Goal: Information Seeking & Learning: Learn about a topic

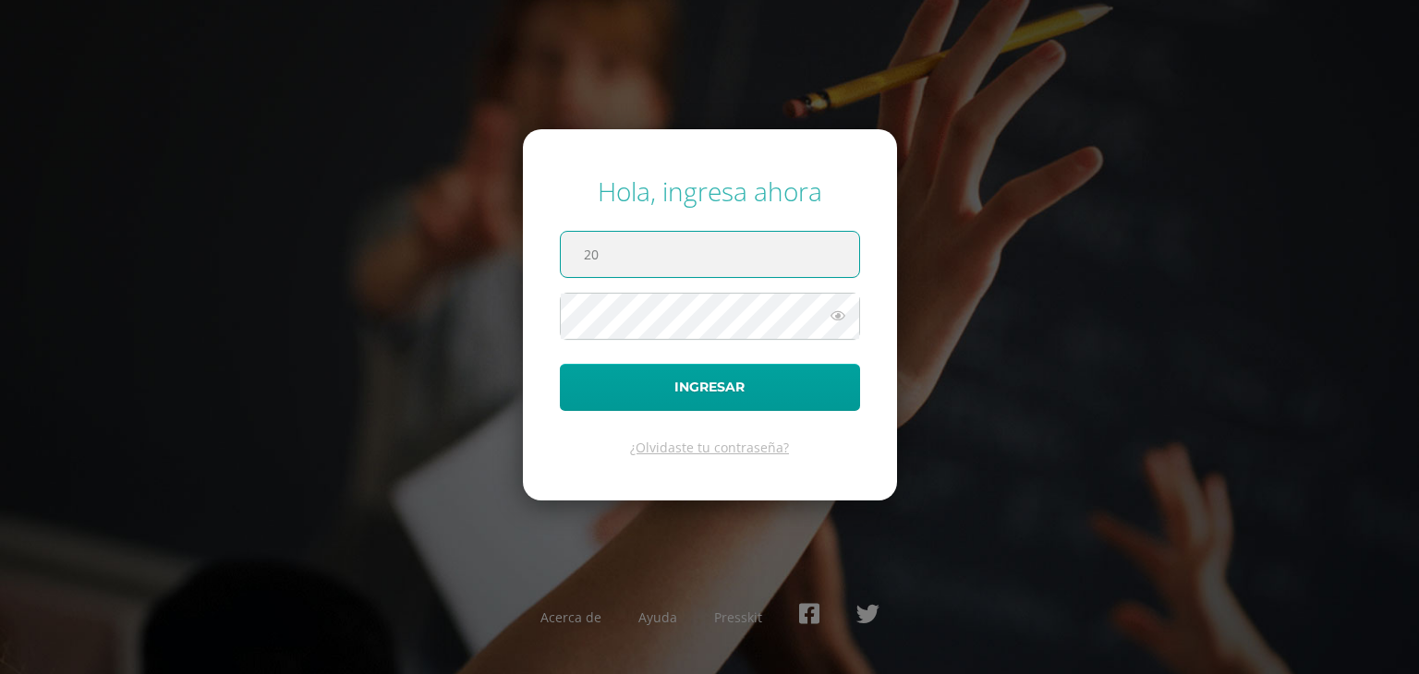
type input "20210138@liceoguatemala.edu.gt"
click at [846, 321] on icon at bounding box center [838, 316] width 24 height 22
click at [560, 364] on button "Ingresar" at bounding box center [710, 387] width 300 height 47
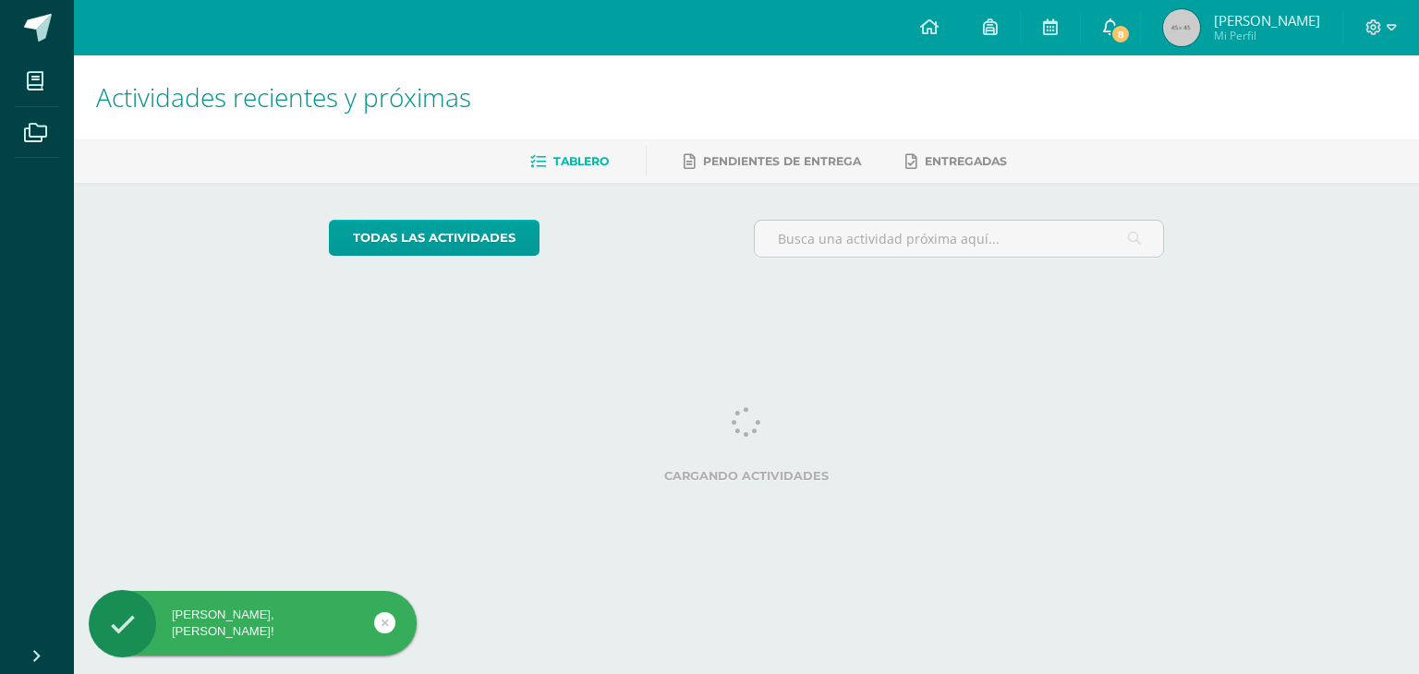
click at [1131, 32] on span "8" at bounding box center [1120, 34] width 20 height 20
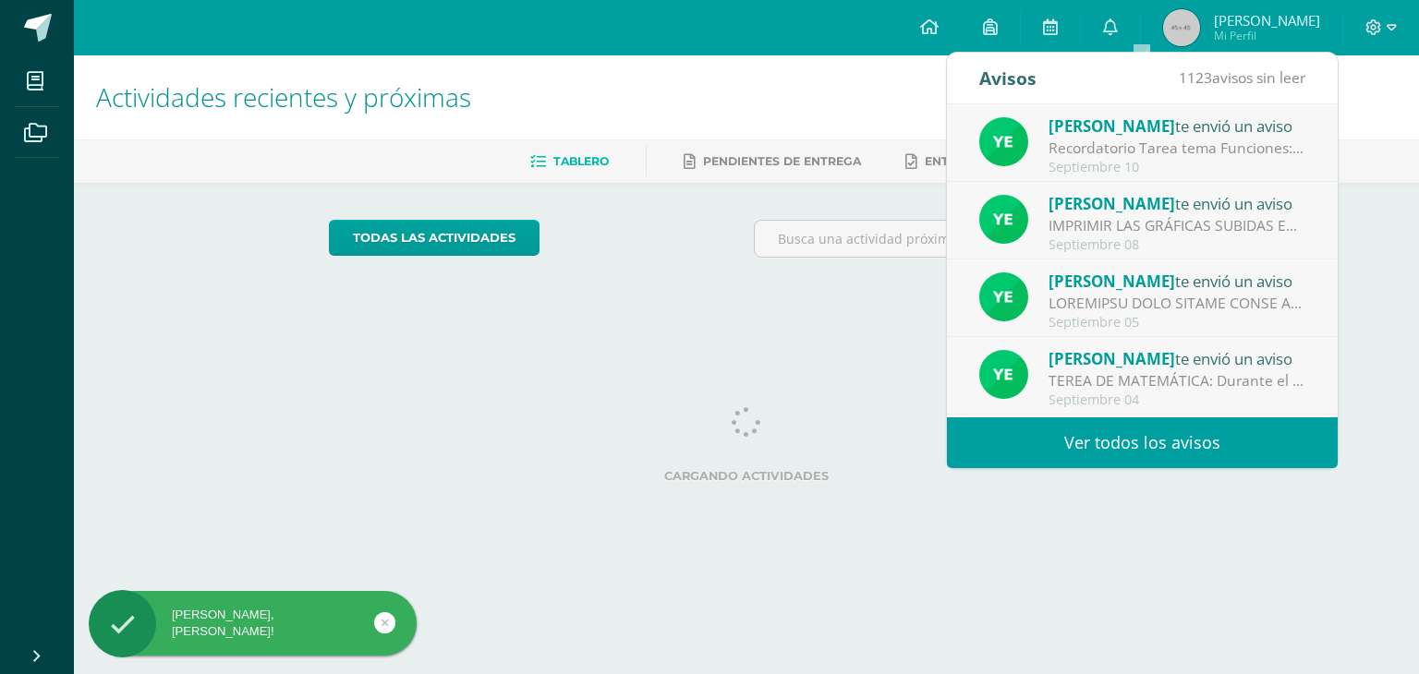
click at [1166, 149] on div "Recordatorio Tarea tema Funciones: Estimados padres de familia y chicos hago el…" at bounding box center [1176, 148] width 257 height 21
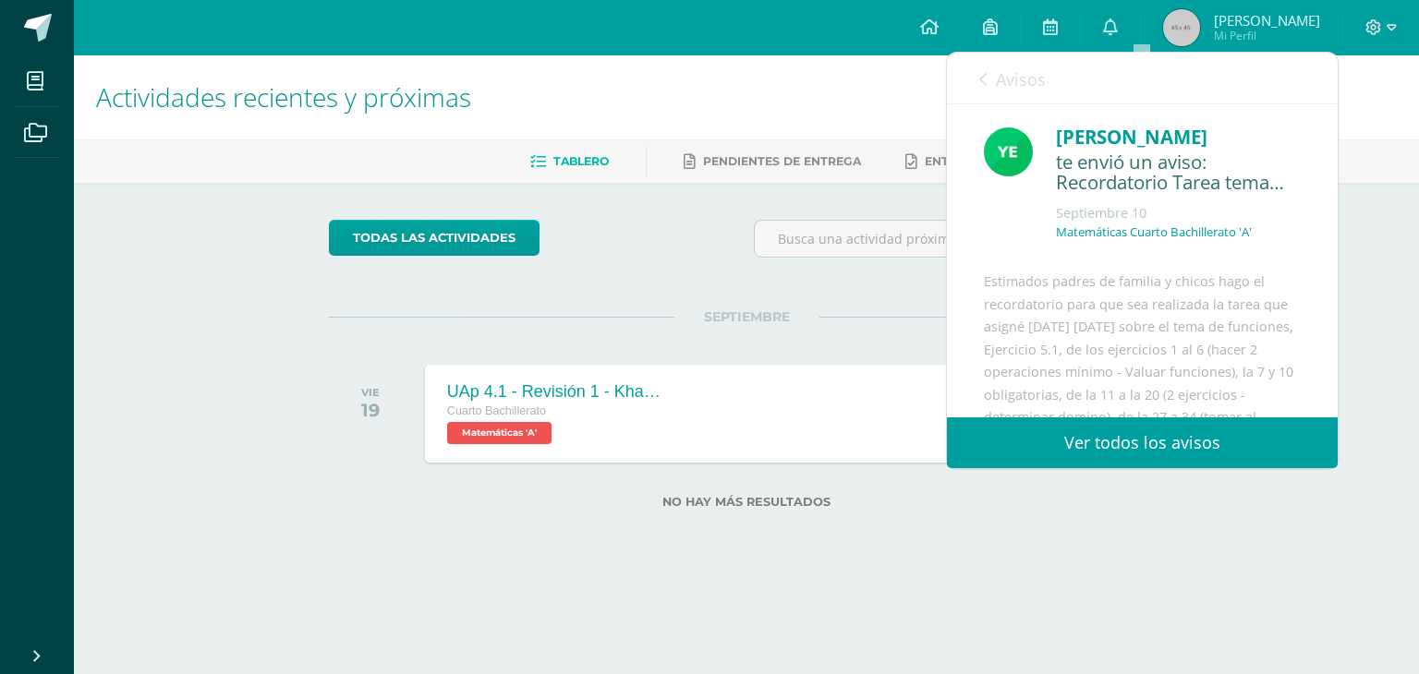
click at [1325, 198] on div "Yesenia Lucero te envió un aviso: Recordatorio Tarea tema Funciones Septiembre …" at bounding box center [1142, 260] width 391 height 313
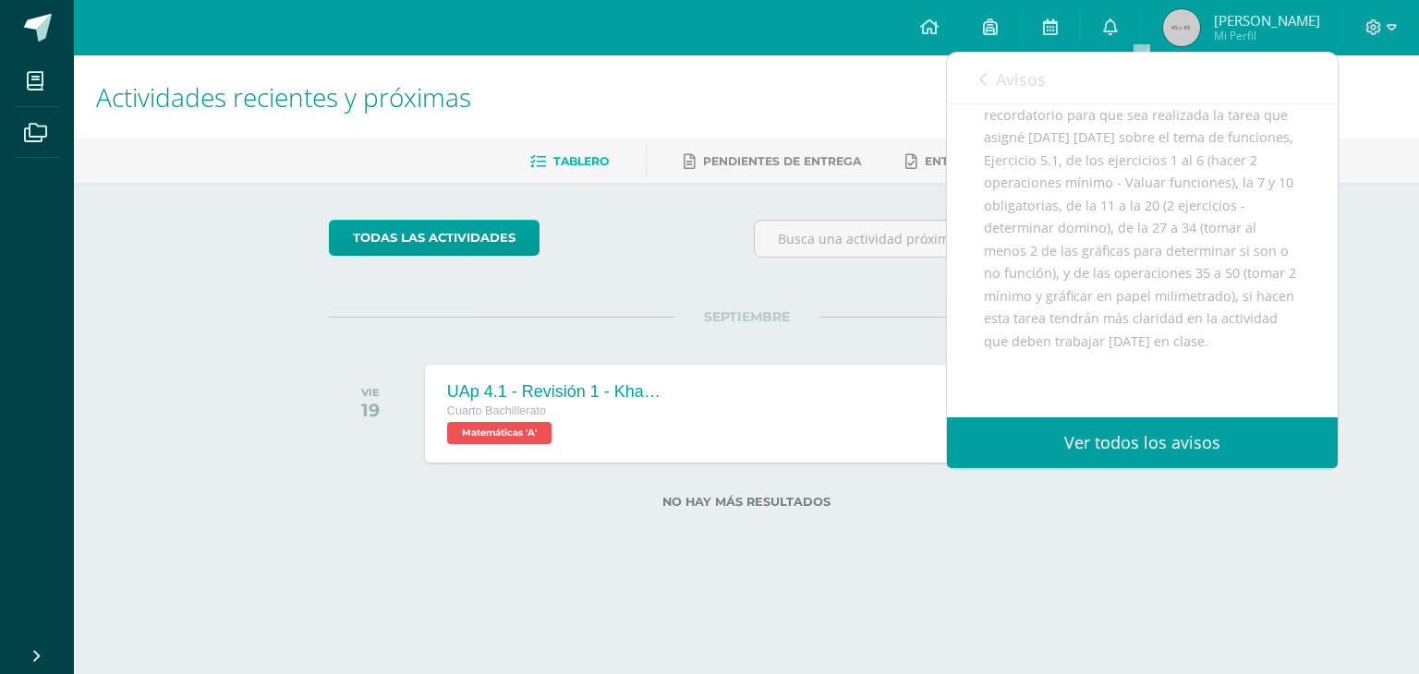
scroll to position [207, 0]
click at [1146, 459] on link "Ver todos los avisos" at bounding box center [1142, 442] width 391 height 51
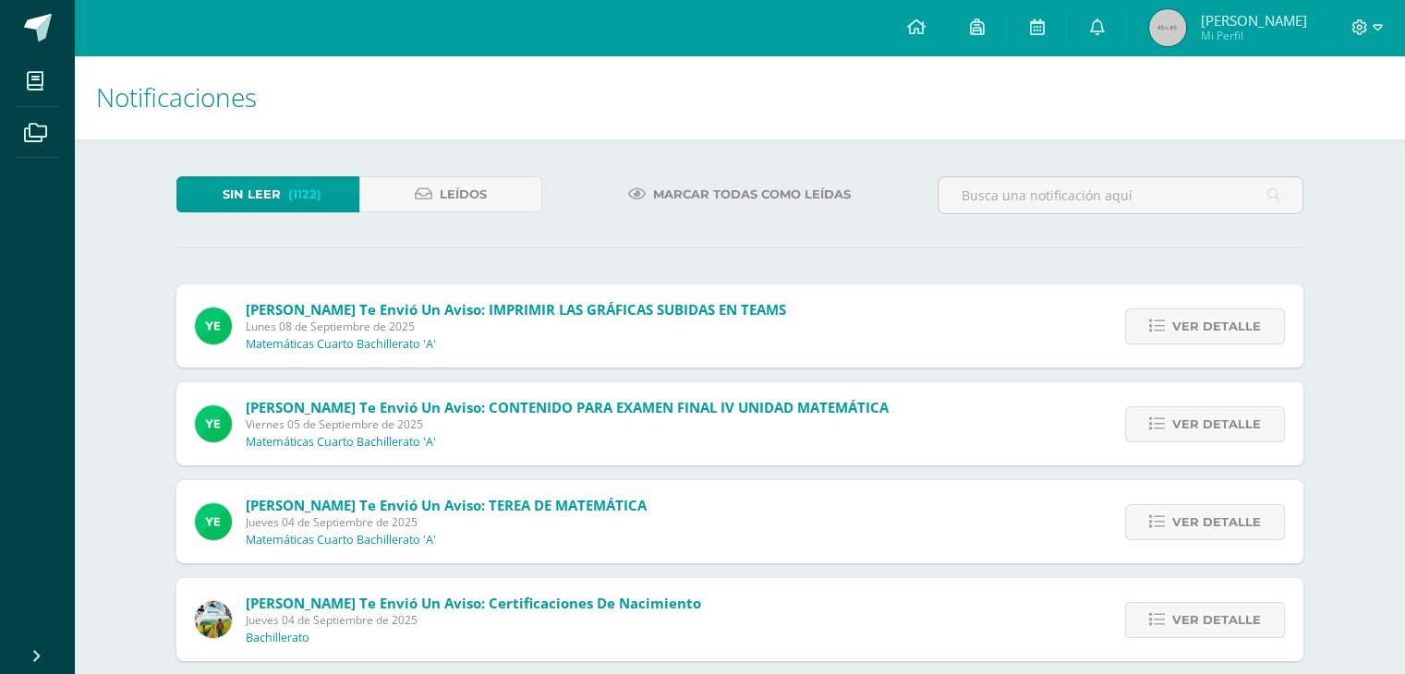
click at [793, 293] on div "[PERSON_NAME] te envió un aviso: IMPRIMIR LAS GRÁFICAS SUBIDAS EN TEAMS [DATE] …" at bounding box center [490, 325] width 628 height 83
click at [1216, 356] on div "Ver detalle" at bounding box center [1200, 325] width 206 height 83
click at [1227, 328] on span "Ver detalle" at bounding box center [1216, 326] width 89 height 34
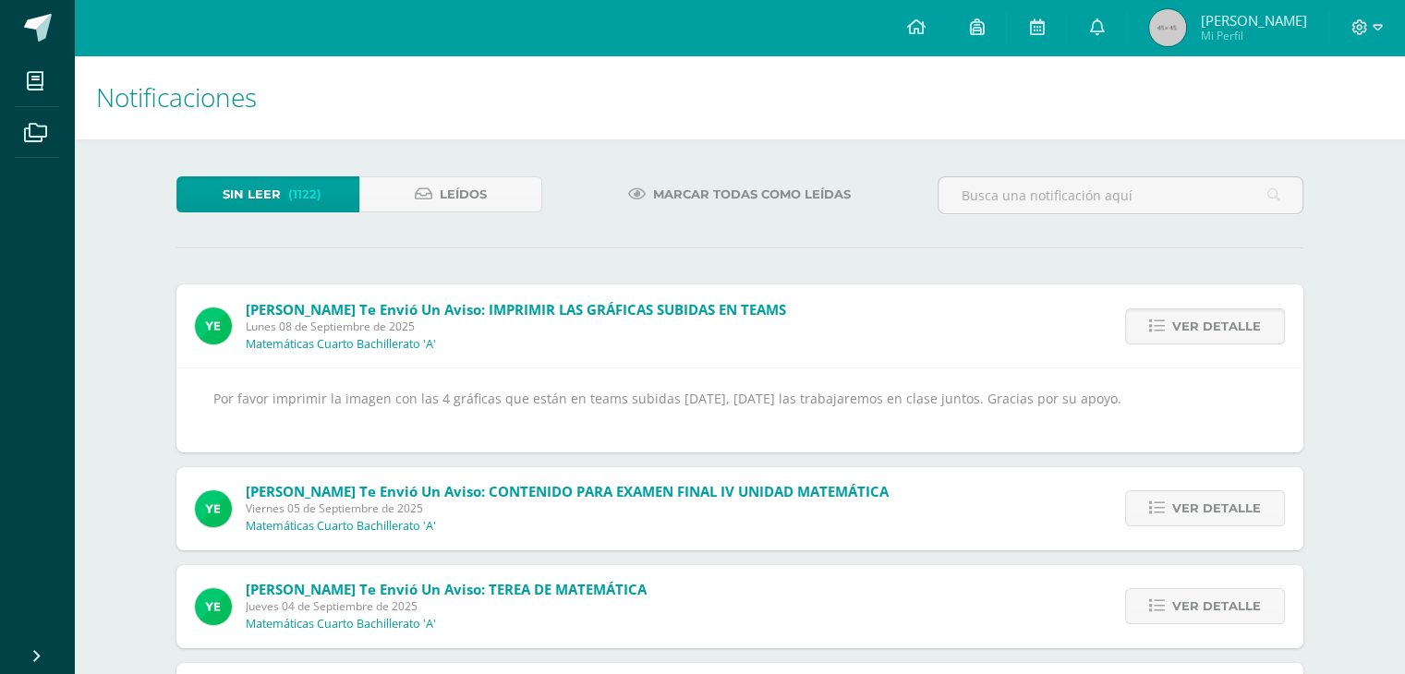
scroll to position [80, 0]
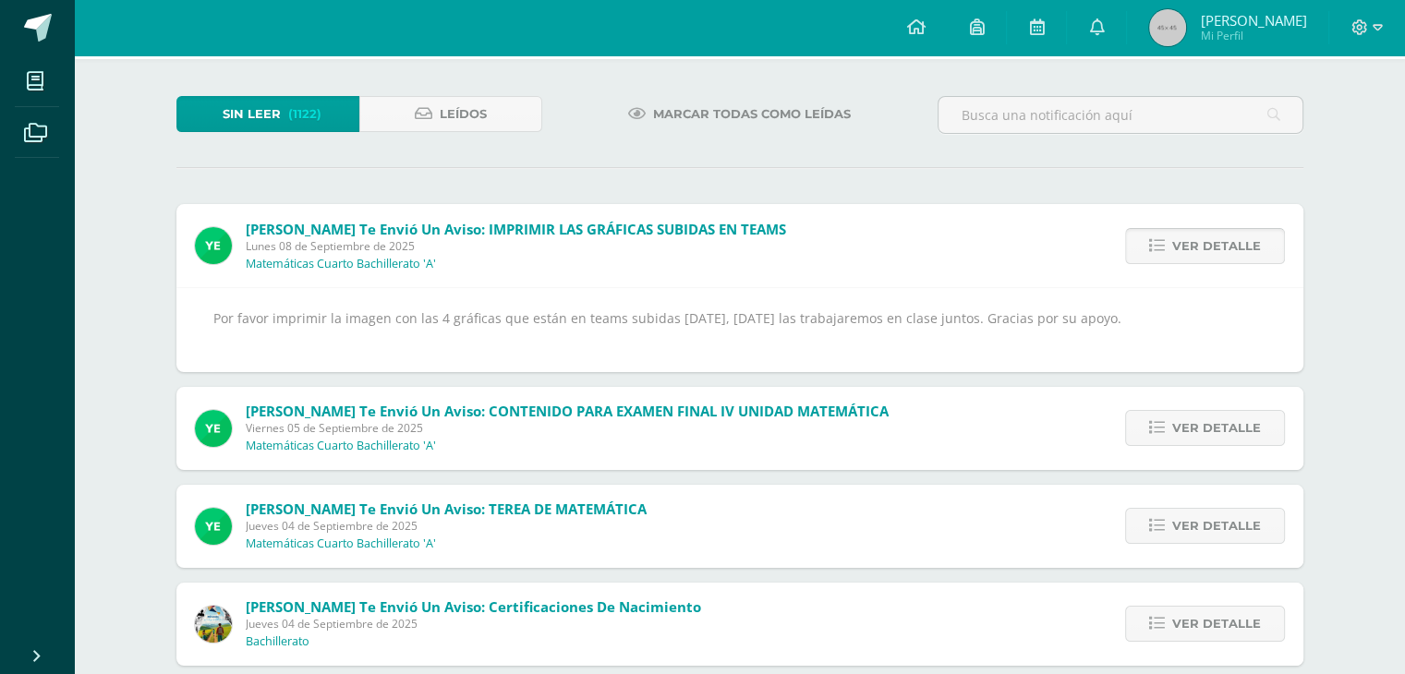
click at [1246, 247] on span "Ver detalle" at bounding box center [1216, 246] width 89 height 34
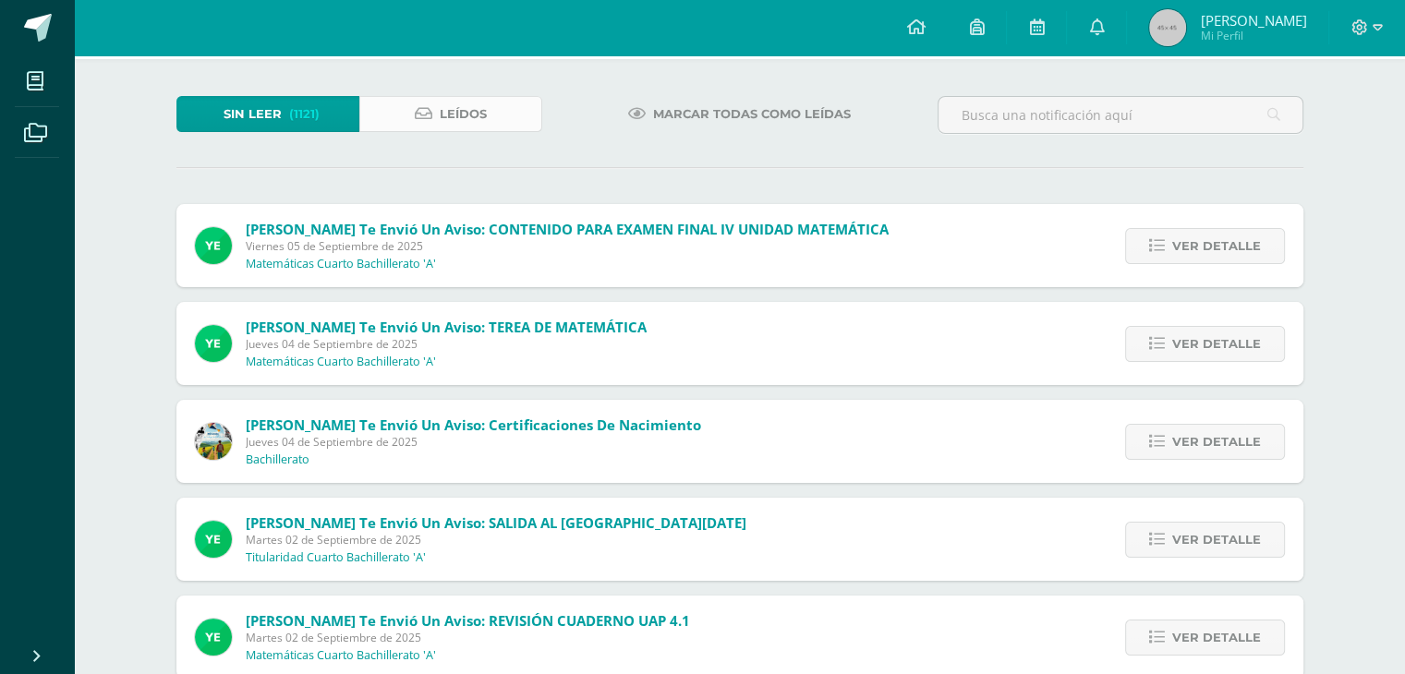
click at [425, 118] on icon at bounding box center [424, 114] width 18 height 16
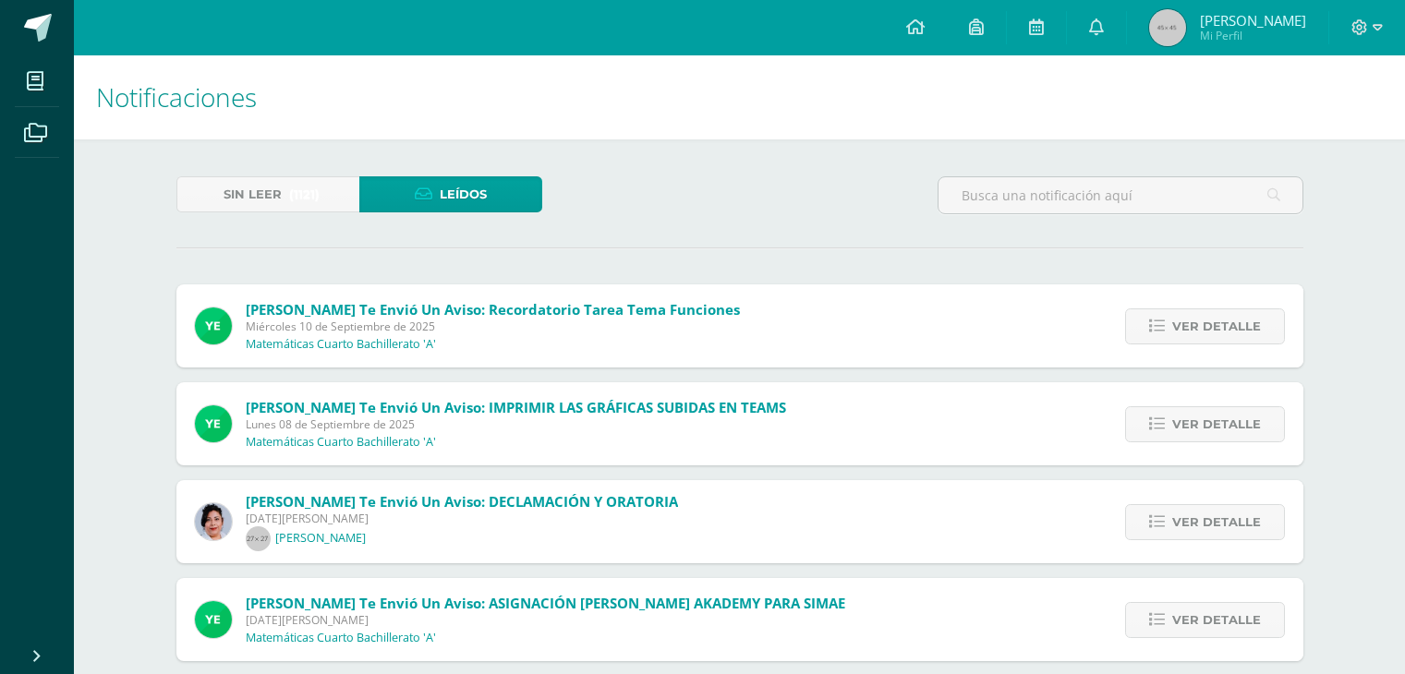
click at [425, 119] on h1 "Notificaciones" at bounding box center [739, 97] width 1287 height 84
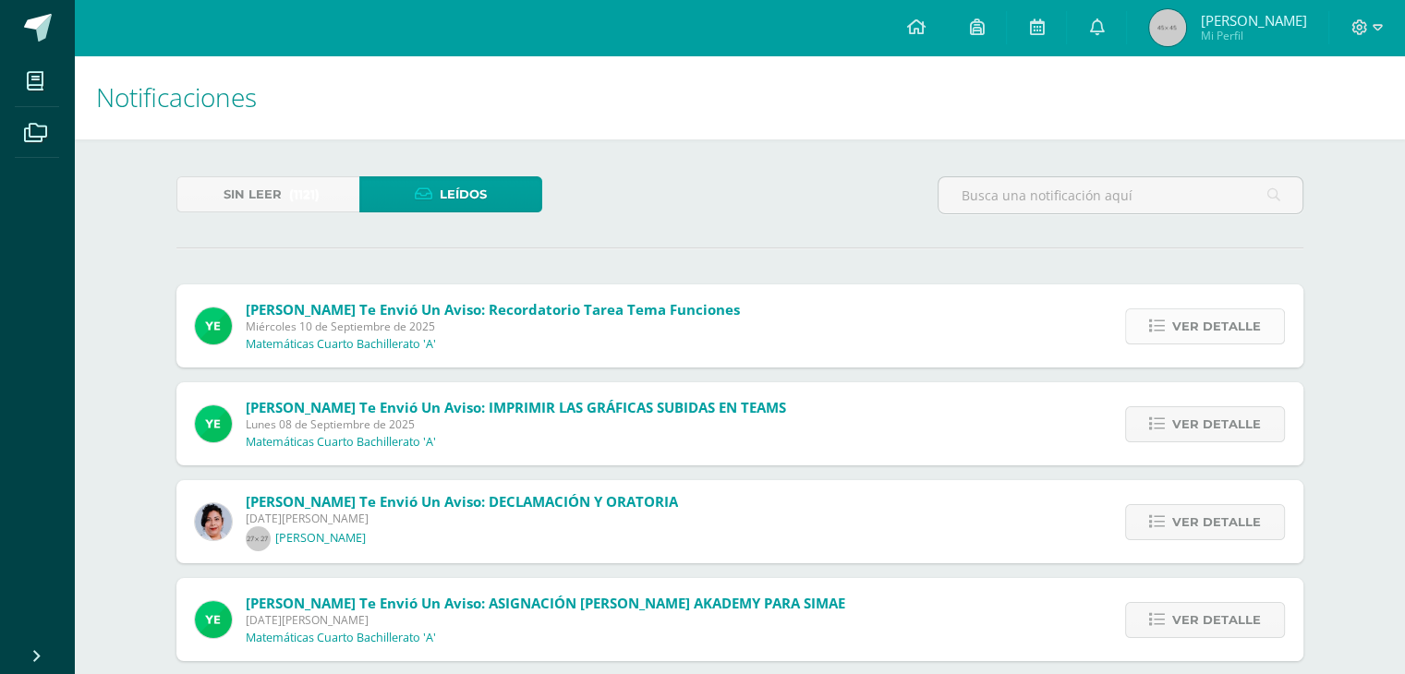
click at [1221, 321] on span "Ver detalle" at bounding box center [1216, 326] width 89 height 34
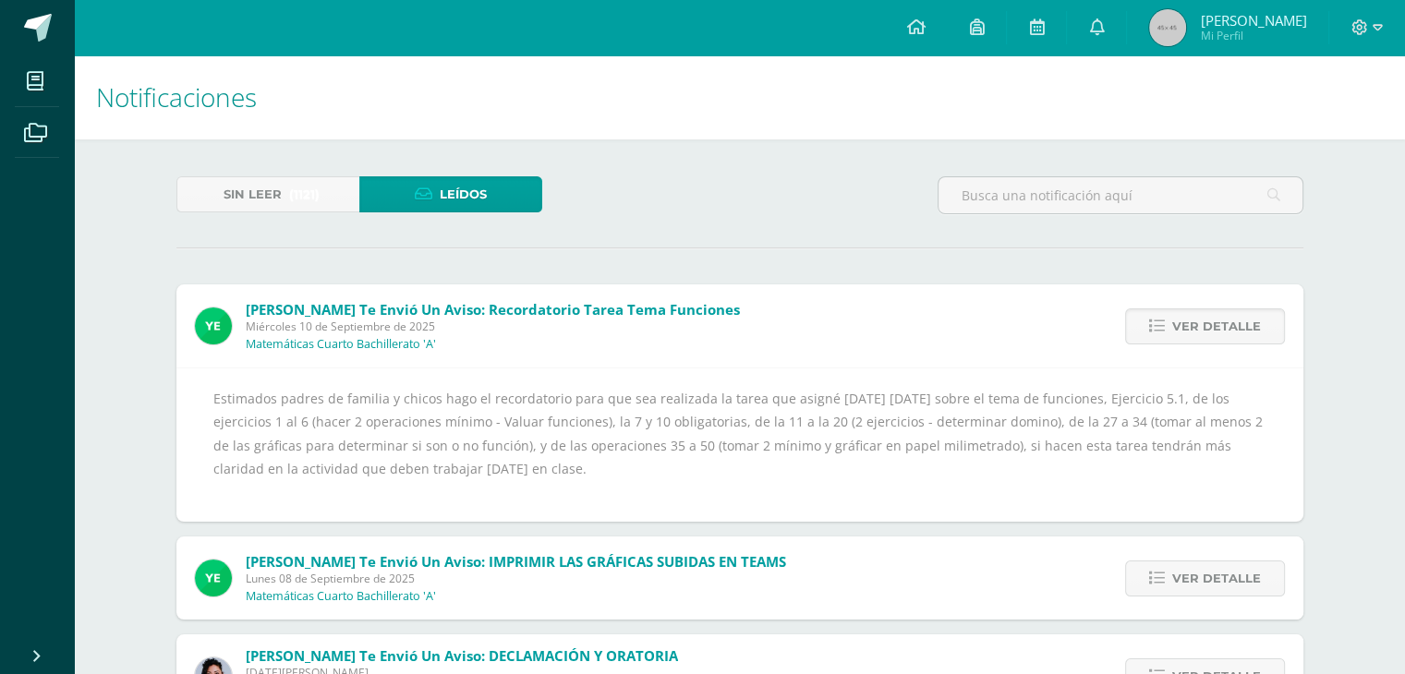
click at [401, 422] on div "Estimados padres de familia y chicos hago el recordatorio para que sea realizad…" at bounding box center [739, 445] width 1053 height 116
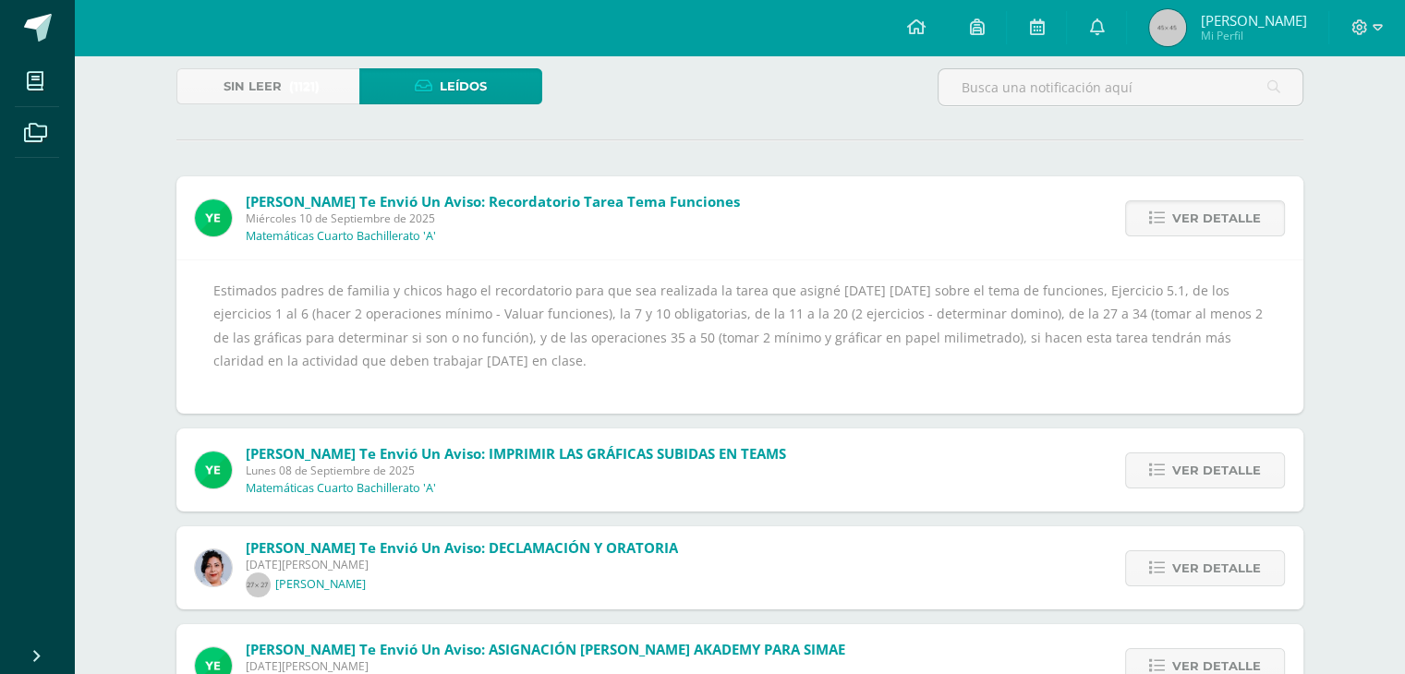
scroll to position [111, 0]
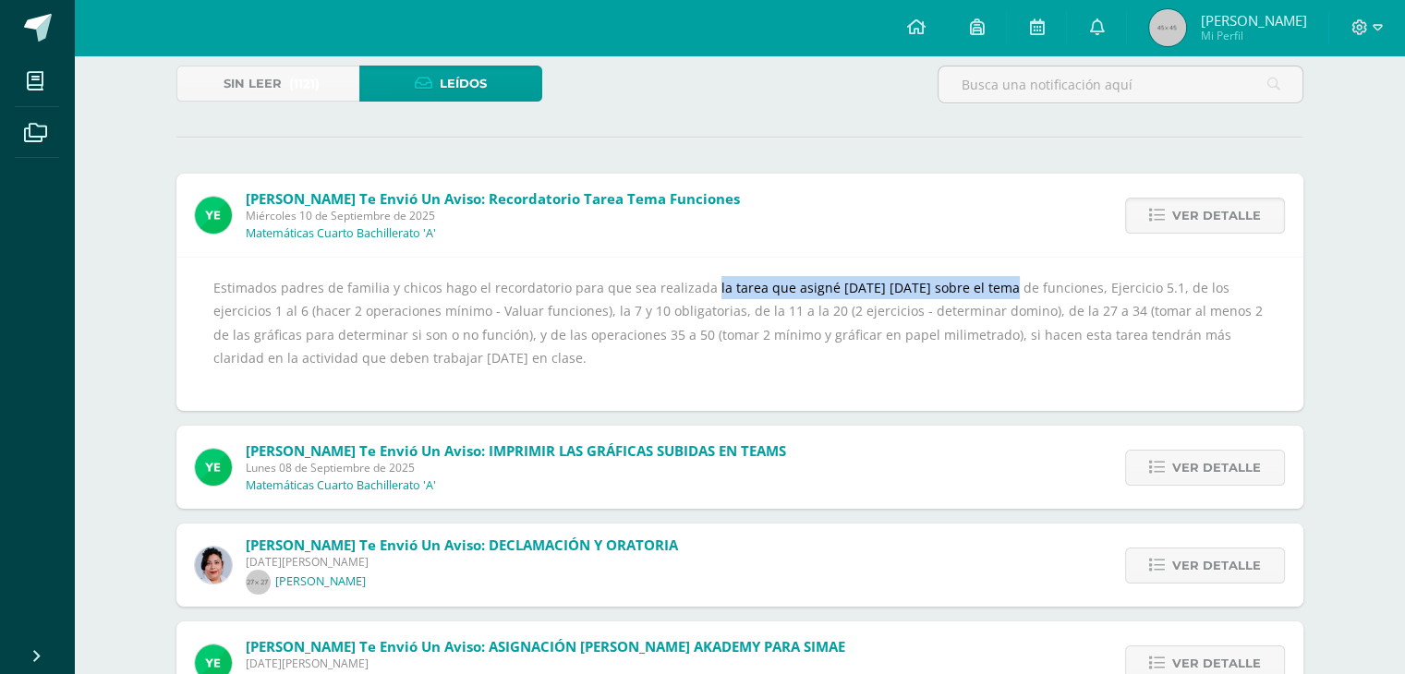
drag, startPoint x: 672, startPoint y: 293, endPoint x: 954, endPoint y: 287, distance: 281.8
click at [954, 287] on div "Estimados padres de familia y chicos hago el recordatorio para que sea realizad…" at bounding box center [739, 334] width 1053 height 116
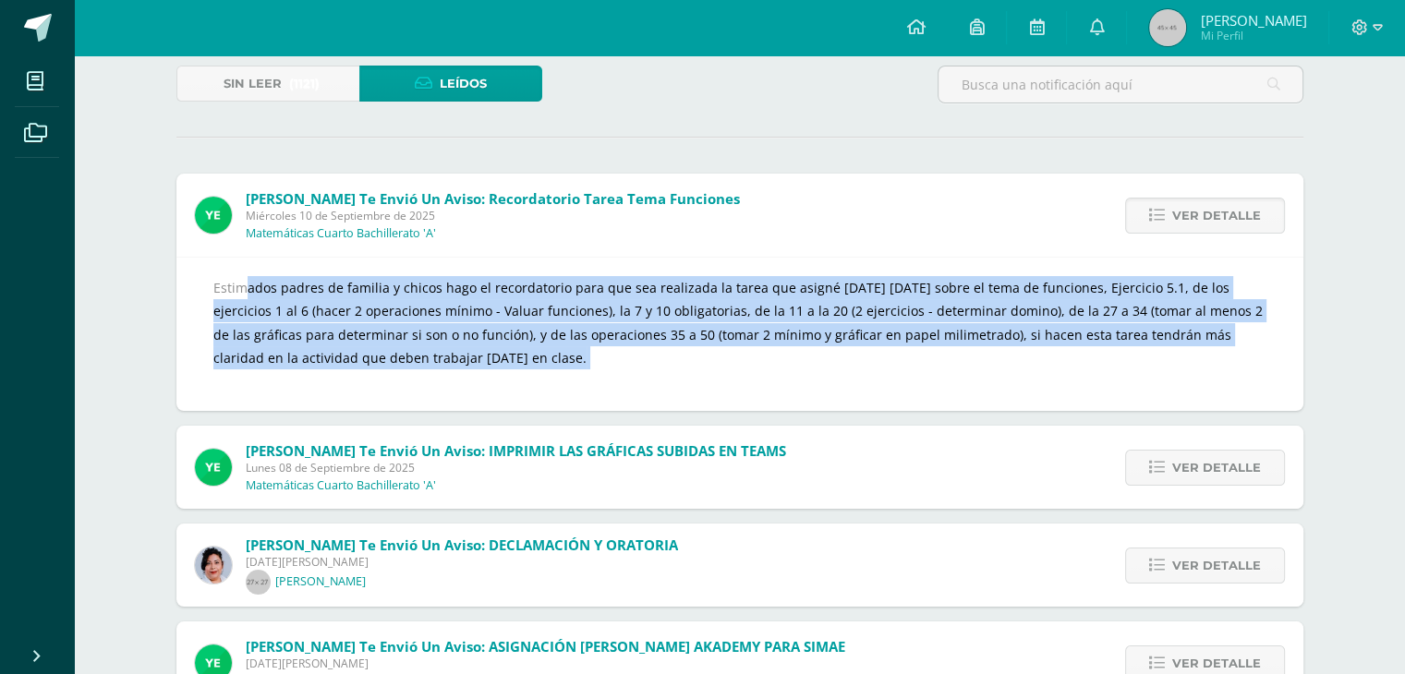
click at [954, 287] on div "Estimados padres de familia y chicos hago el recordatorio para que sea realizad…" at bounding box center [739, 334] width 1053 height 116
click at [977, 289] on div "Estimados padres de familia y chicos hago el recordatorio para que sea realizad…" at bounding box center [739, 334] width 1053 height 116
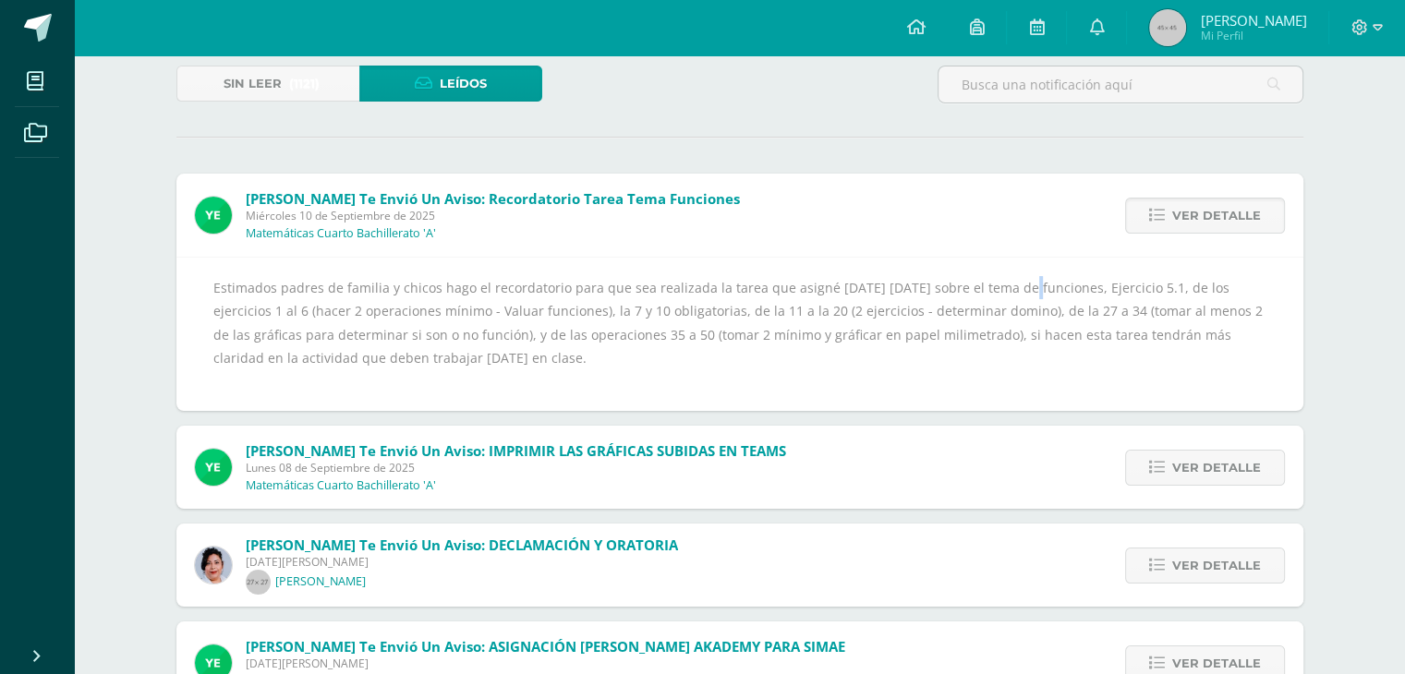
click at [977, 289] on div "Estimados padres de familia y chicos hago el recordatorio para que sea realizad…" at bounding box center [739, 334] width 1053 height 116
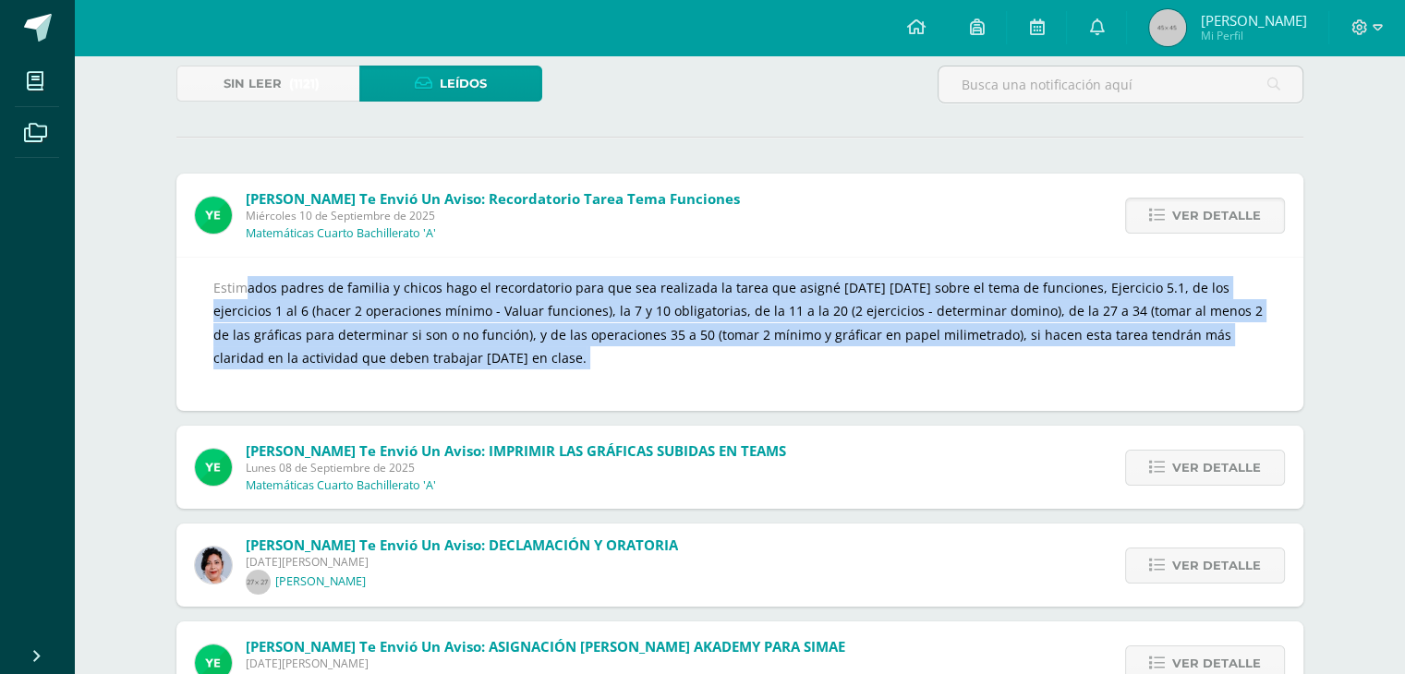
click at [977, 289] on div "Estimados padres de familia y chicos hago el recordatorio para que sea realizad…" at bounding box center [739, 334] width 1053 height 116
click at [1120, 273] on div "Estimados padres de familia y chicos hago el recordatorio para que sea realizad…" at bounding box center [739, 334] width 1127 height 154
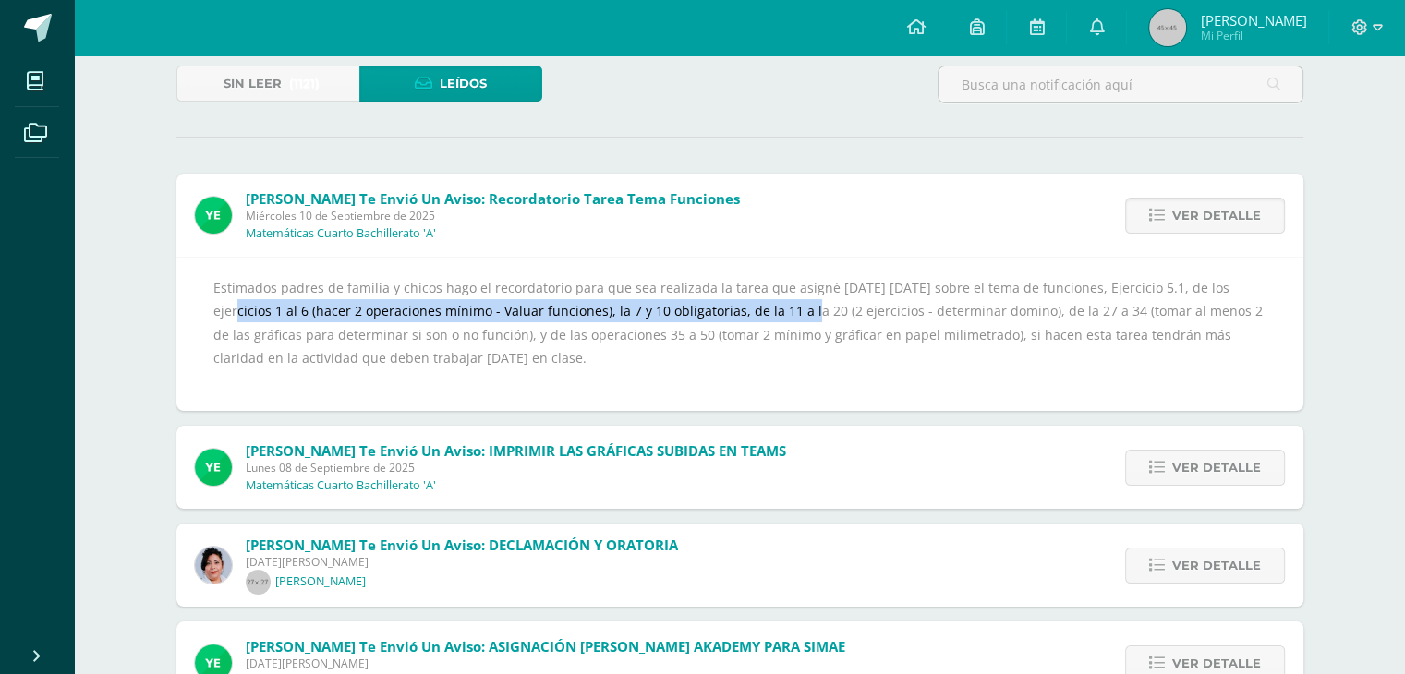
drag, startPoint x: 1189, startPoint y: 284, endPoint x: 699, endPoint y: 310, distance: 490.3
click at [699, 310] on div "Estimados padres de familia y chicos hago el recordatorio para que sea realizad…" at bounding box center [739, 334] width 1053 height 116
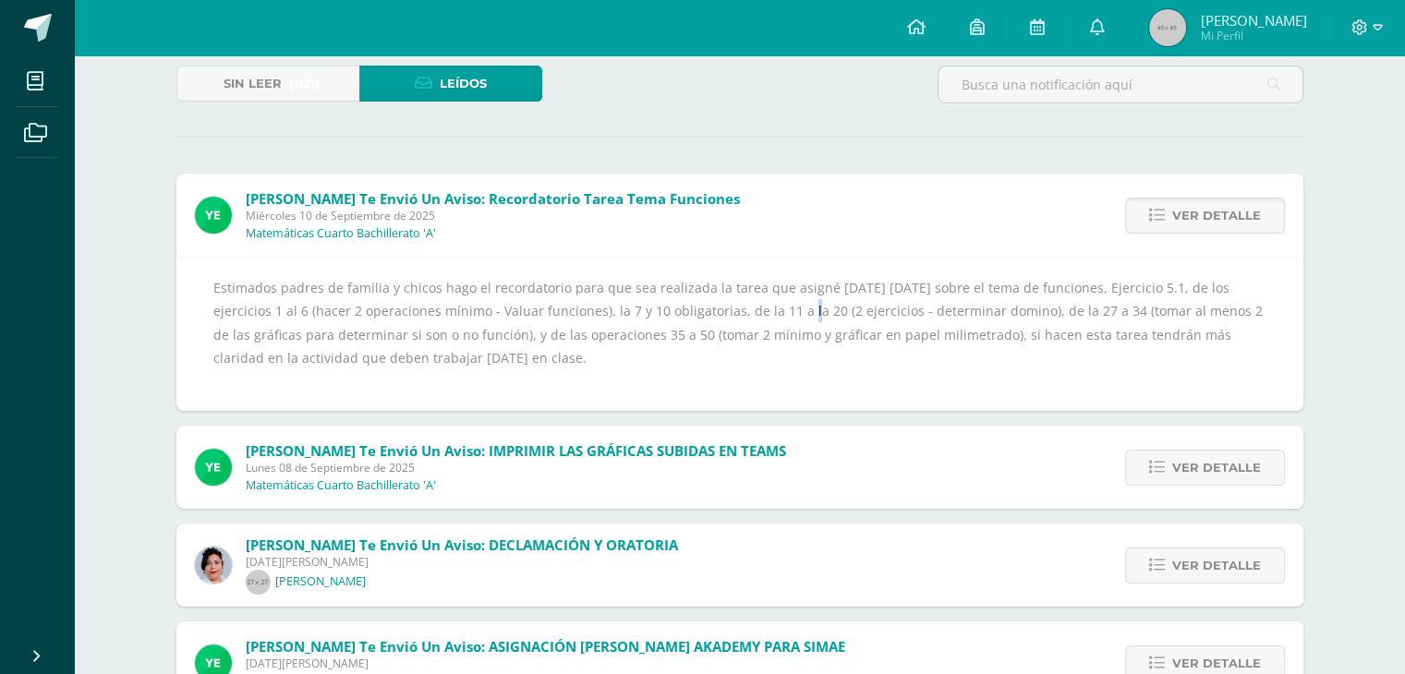
click at [699, 310] on div "Estimados padres de familia y chicos hago el recordatorio para que sea realizad…" at bounding box center [739, 334] width 1053 height 116
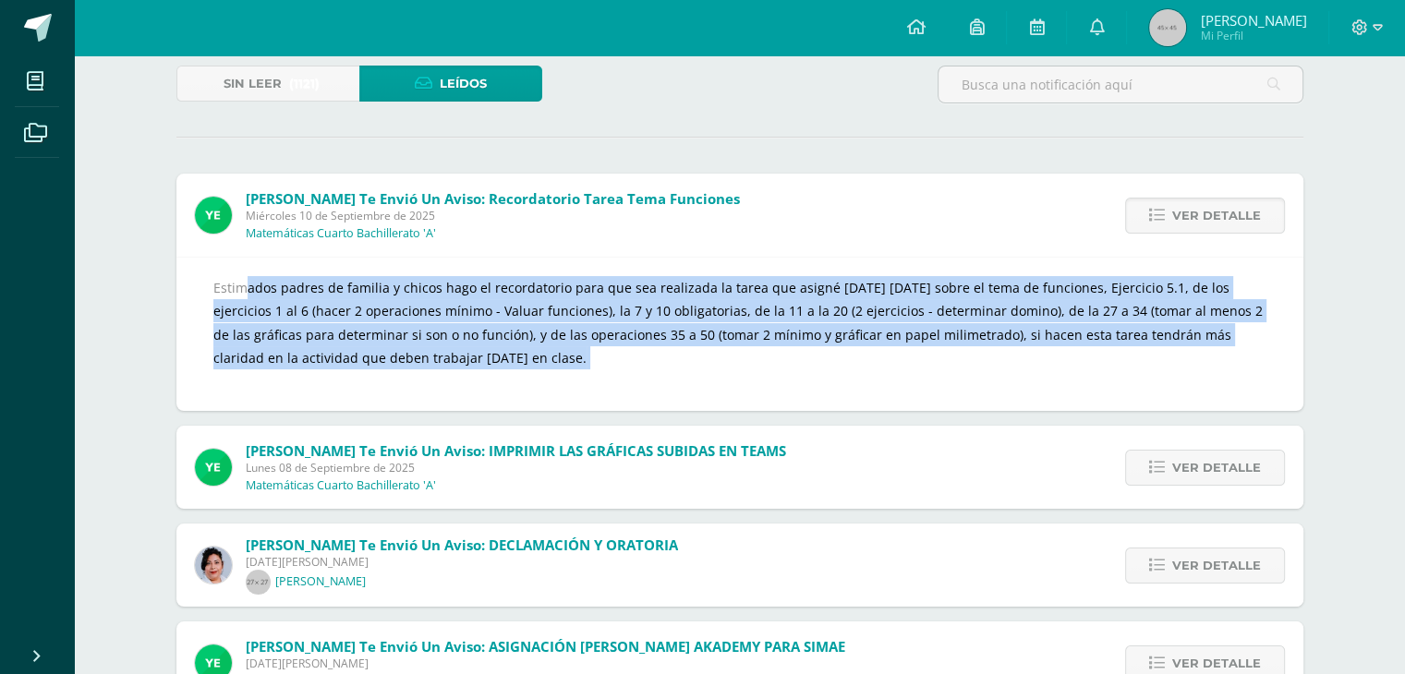
click at [699, 310] on div "Estimados padres de familia y chicos hago el recordatorio para que sea realizad…" at bounding box center [739, 334] width 1053 height 116
drag, startPoint x: 699, startPoint y: 310, endPoint x: 727, endPoint y: 337, distance: 38.5
click at [727, 337] on div "Estimados padres de familia y chicos hago el recordatorio para que sea realizad…" at bounding box center [739, 334] width 1053 height 116
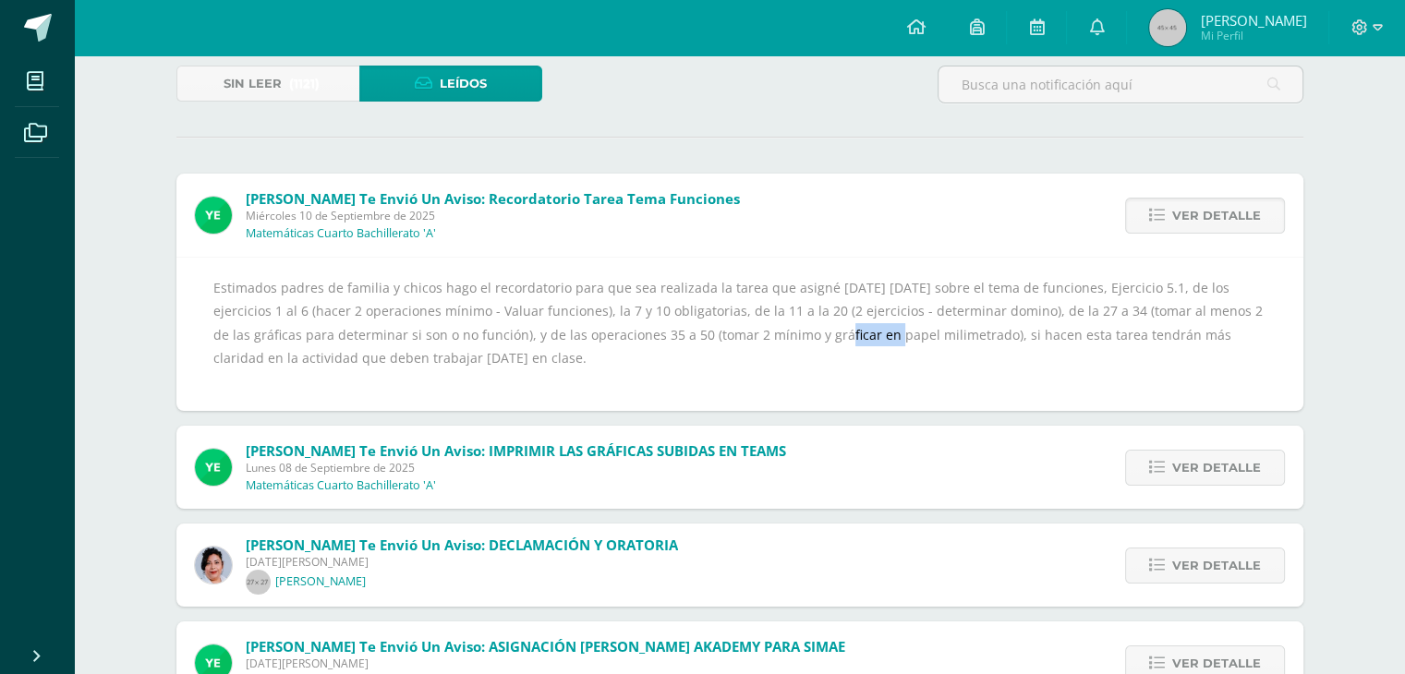
click at [727, 337] on div "Estimados padres de familia y chicos hago el recordatorio para que sea realizad…" at bounding box center [739, 334] width 1053 height 116
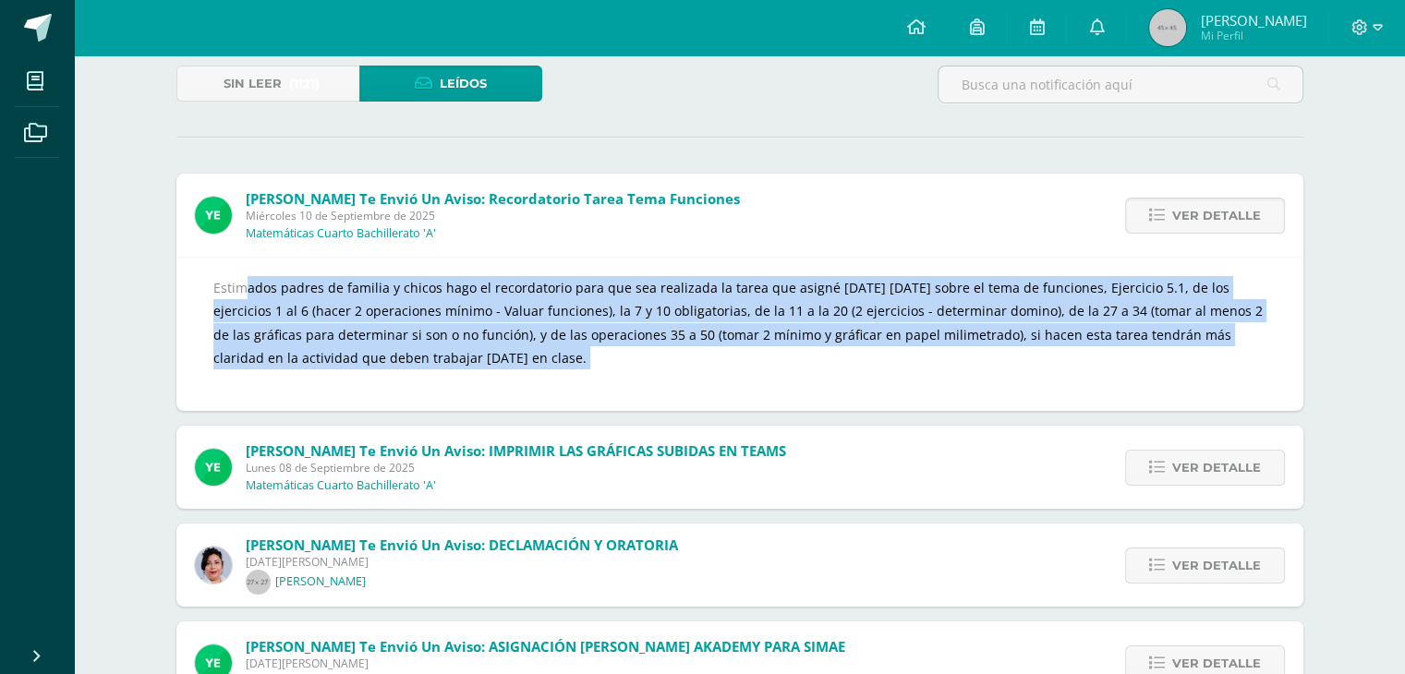
click at [727, 337] on div "Estimados padres de familia y chicos hago el recordatorio para que sea realizad…" at bounding box center [739, 334] width 1053 height 116
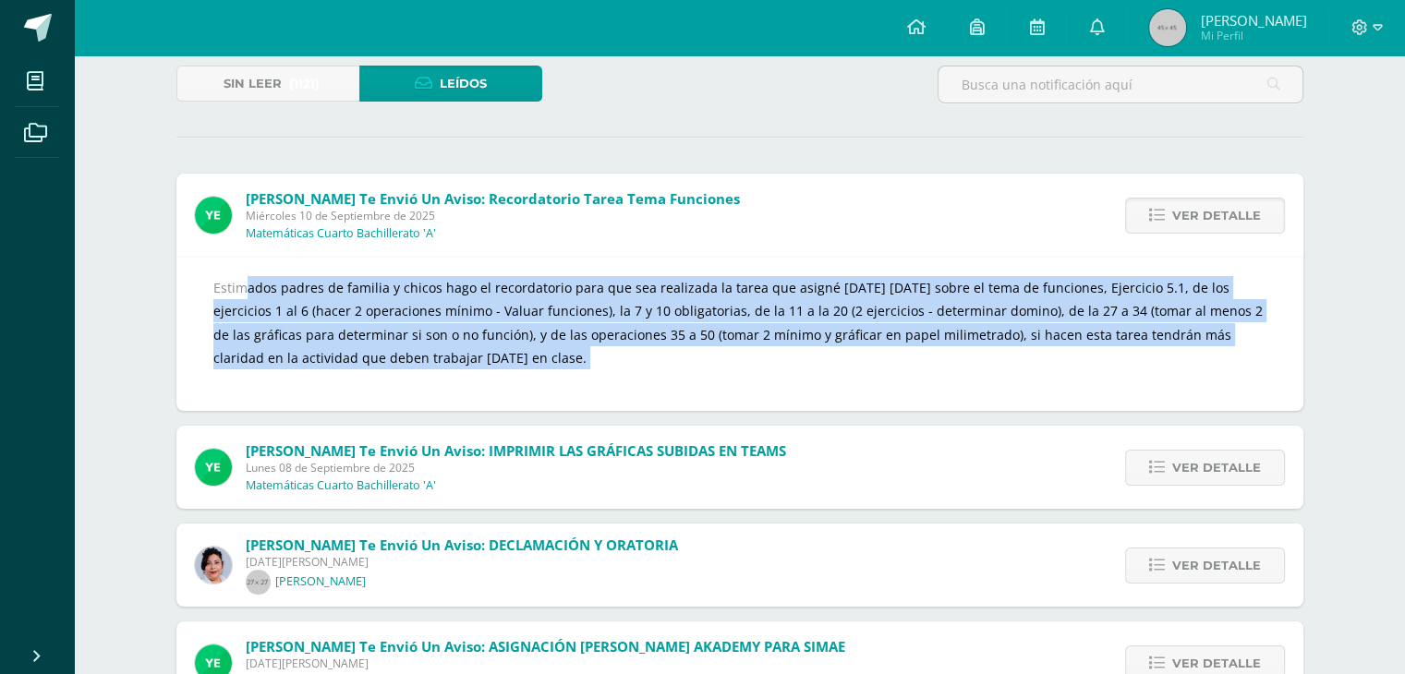
click at [727, 337] on div "Estimados padres de familia y chicos hago el recordatorio para que sea realizad…" at bounding box center [739, 334] width 1053 height 116
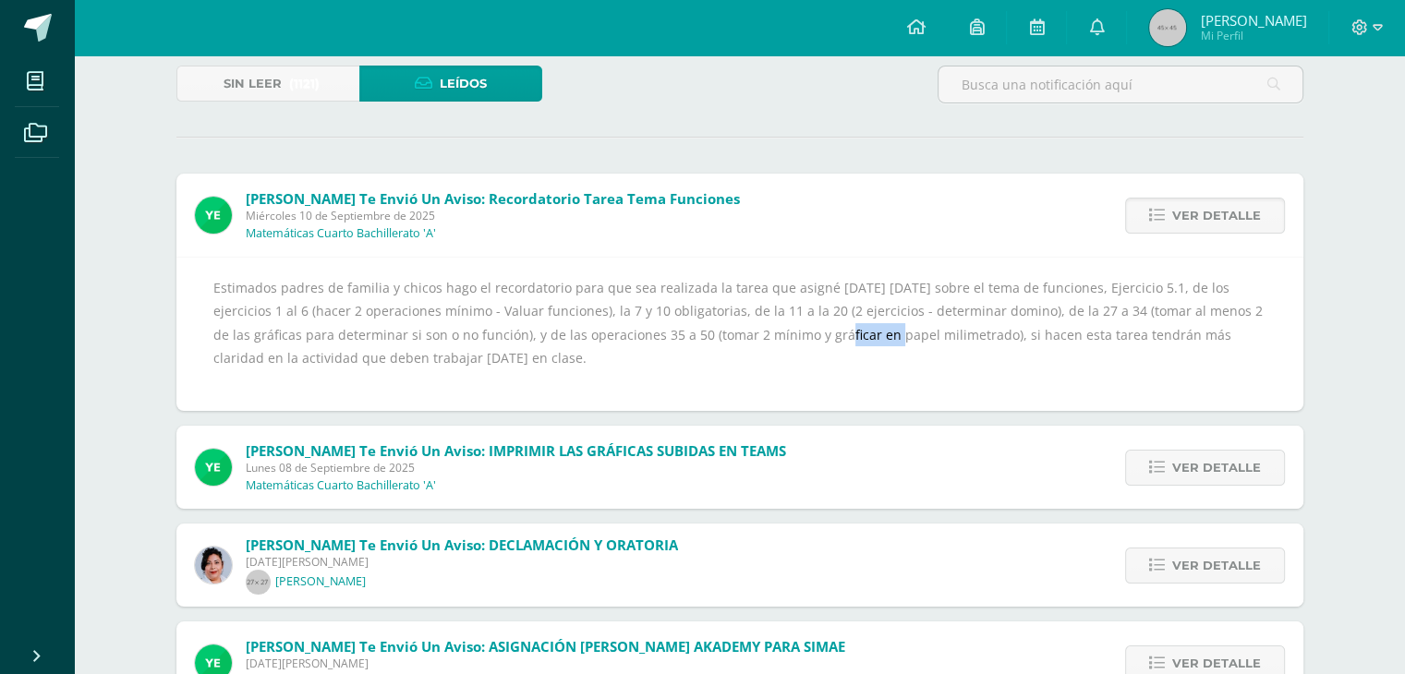
click at [727, 337] on div "Estimados padres de familia y chicos hago el recordatorio para que sea realizad…" at bounding box center [739, 334] width 1053 height 116
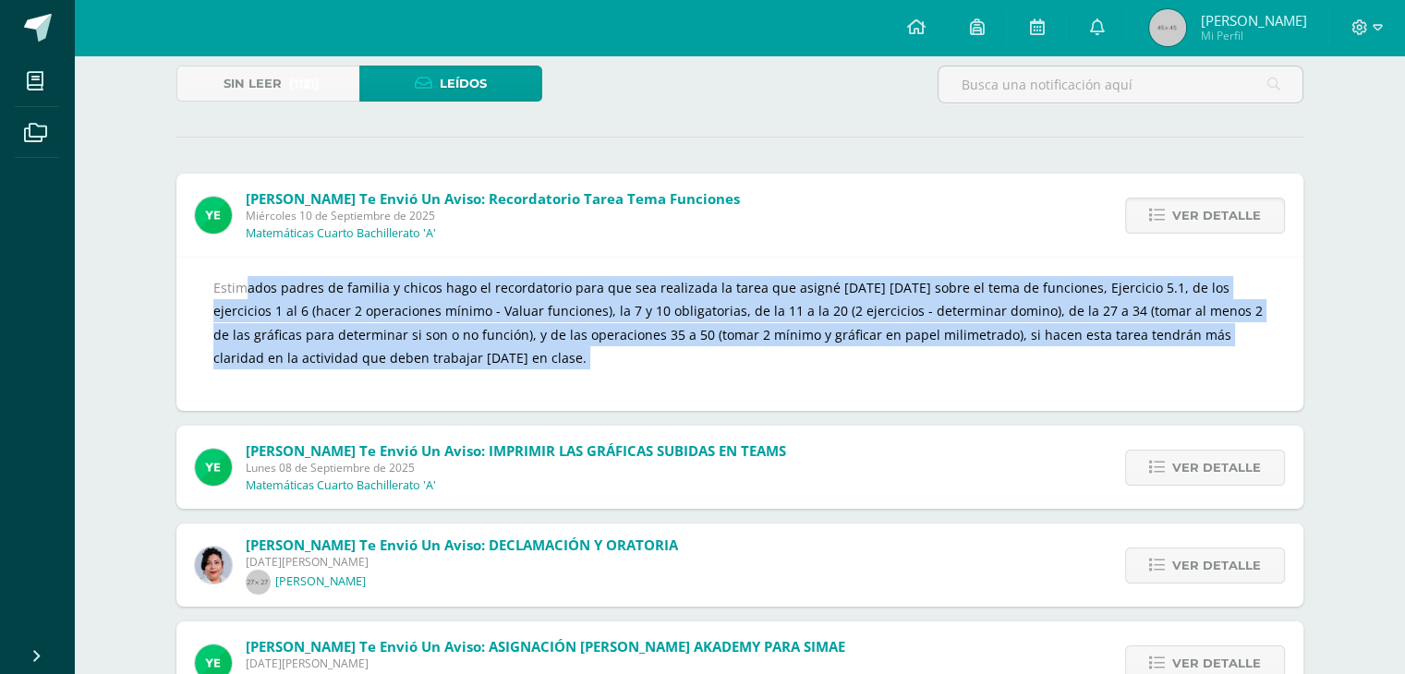
click at [727, 337] on div "Estimados padres de familia y chicos hago el recordatorio para que sea realizad…" at bounding box center [739, 334] width 1053 height 116
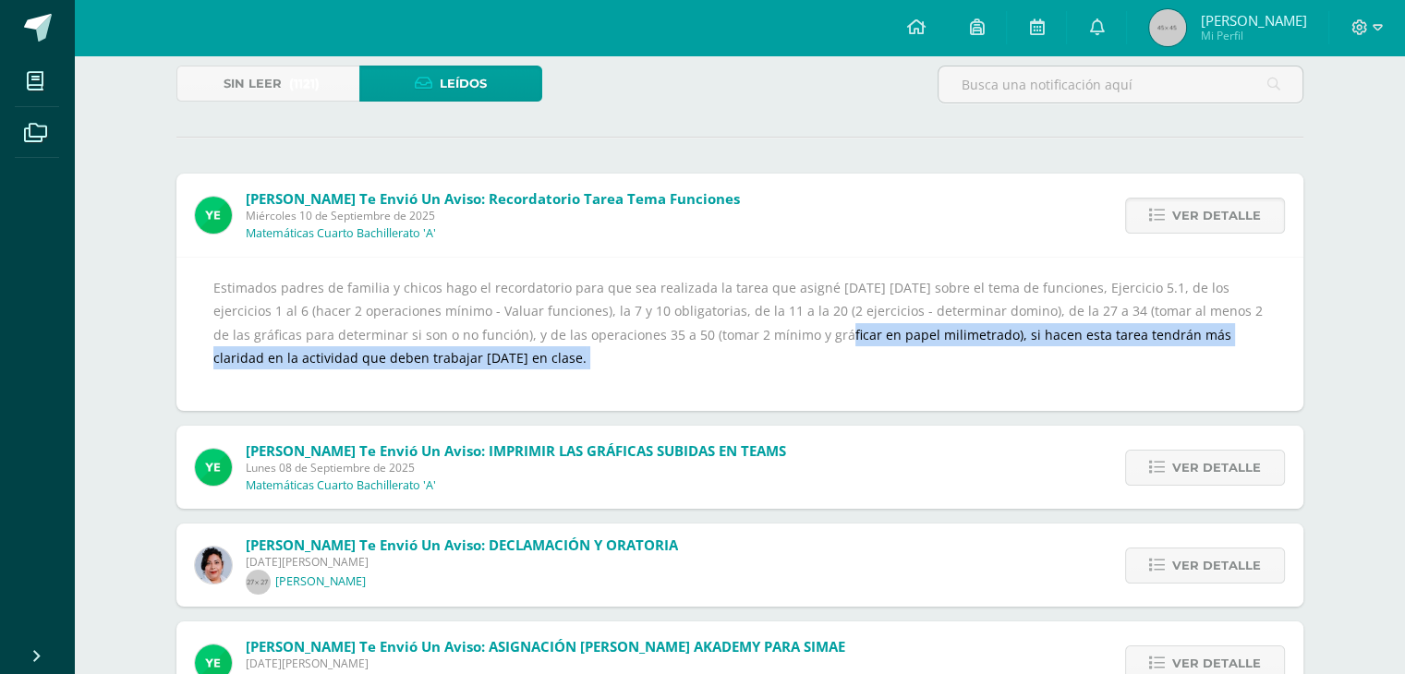
drag, startPoint x: 727, startPoint y: 337, endPoint x: 751, endPoint y: 351, distance: 27.7
click at [751, 351] on div "Estimados padres de familia y chicos hago el recordatorio para que sea realizad…" at bounding box center [739, 334] width 1053 height 116
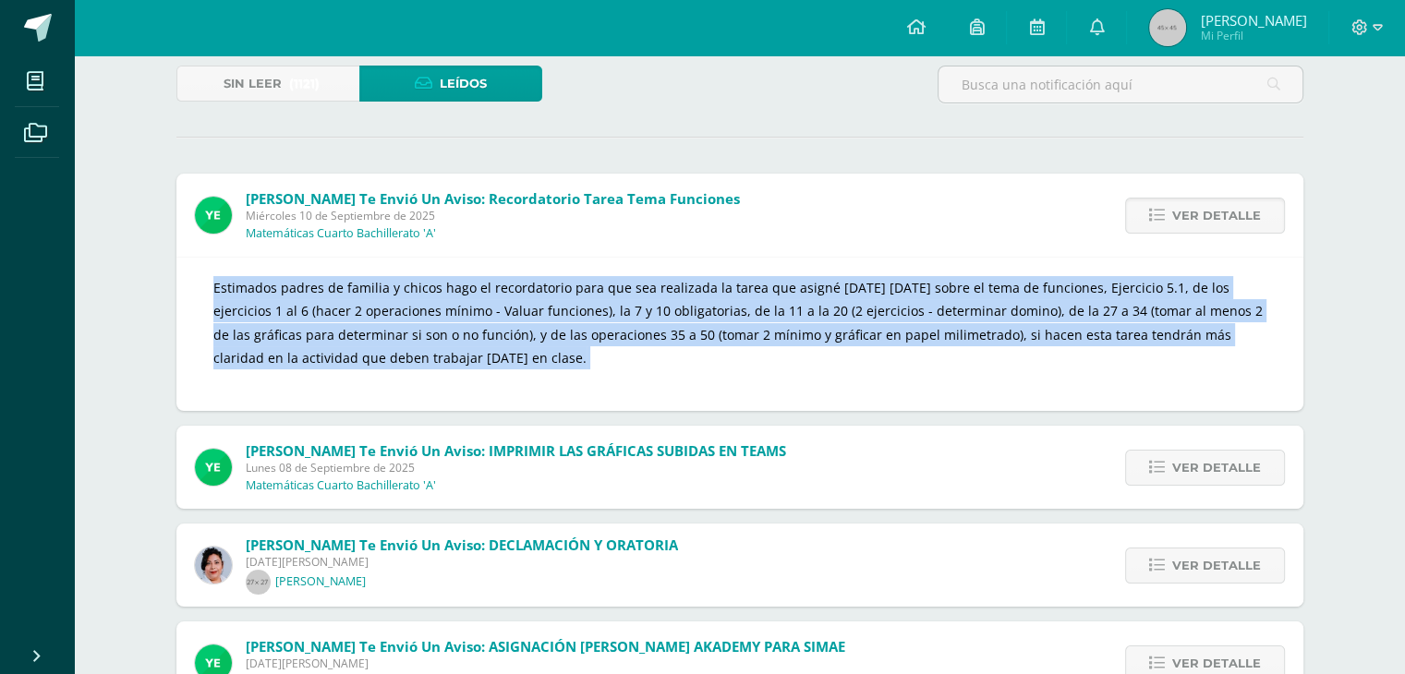
click at [751, 351] on div "Estimados padres de familia y chicos hago el recordatorio para que sea realizad…" at bounding box center [739, 334] width 1053 height 116
click at [1250, 575] on span "Ver detalle" at bounding box center [1216, 566] width 89 height 34
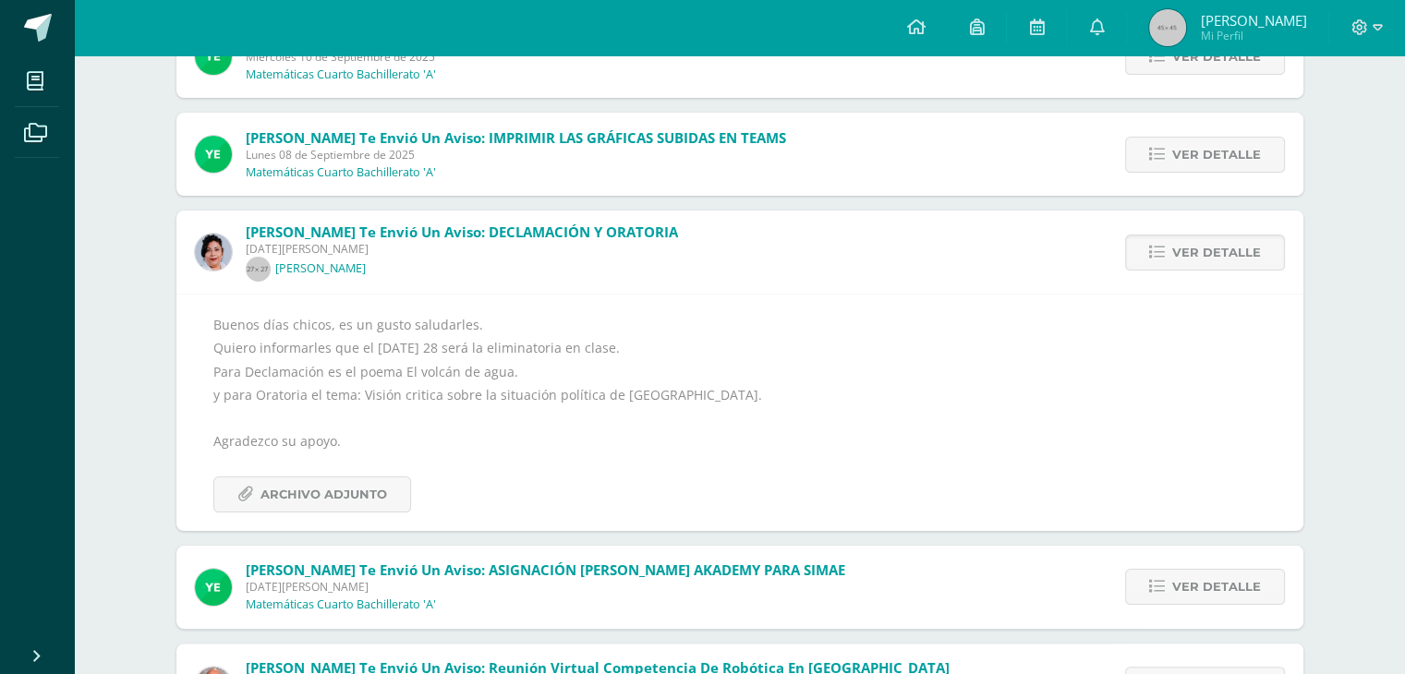
scroll to position [87, 0]
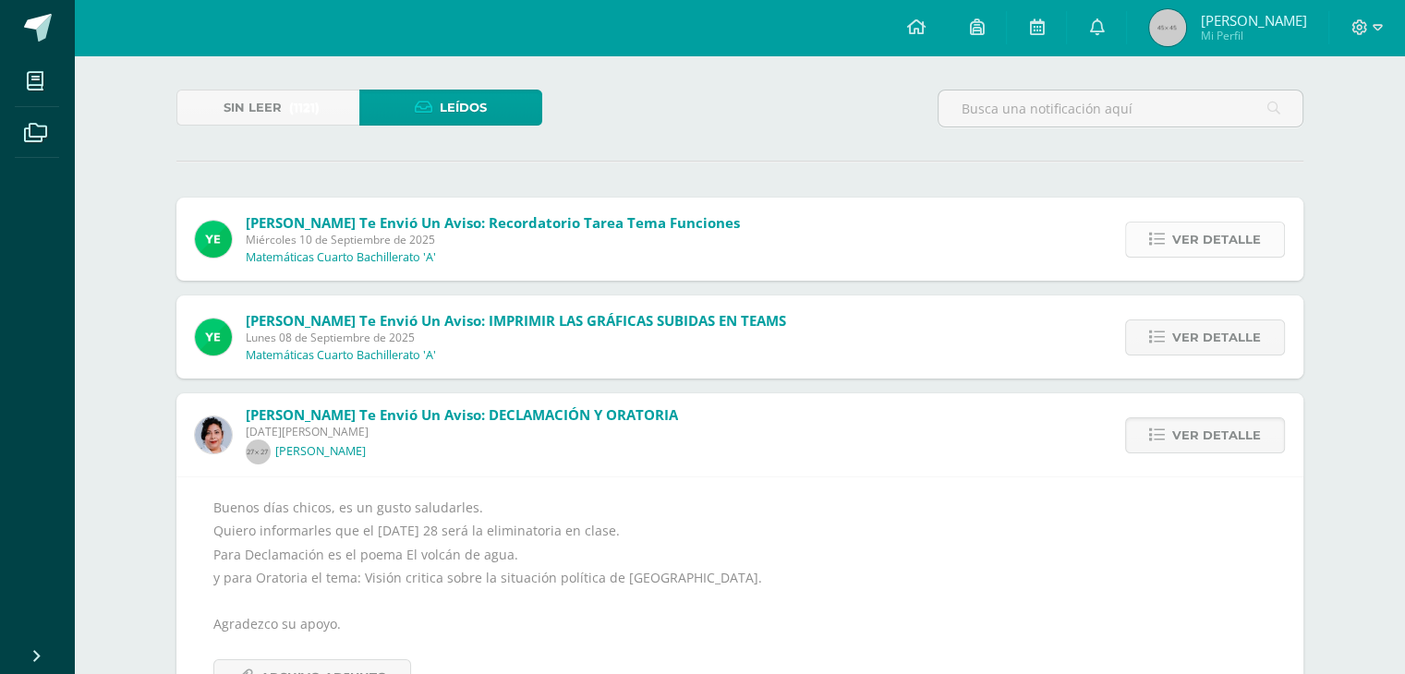
click at [1228, 234] on span "Ver detalle" at bounding box center [1216, 240] width 89 height 34
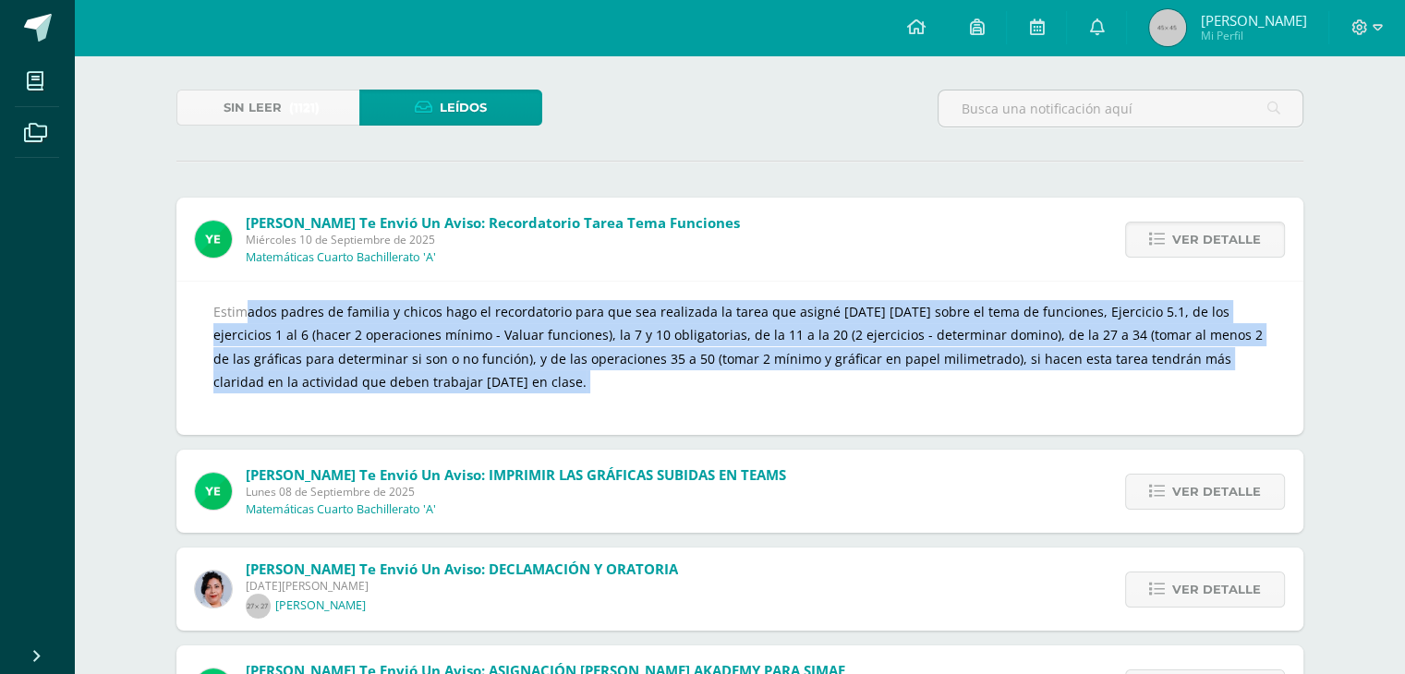
click at [1056, 375] on div "Estimados padres de familia y chicos hago el recordatorio para que sea realizad…" at bounding box center [739, 358] width 1053 height 116
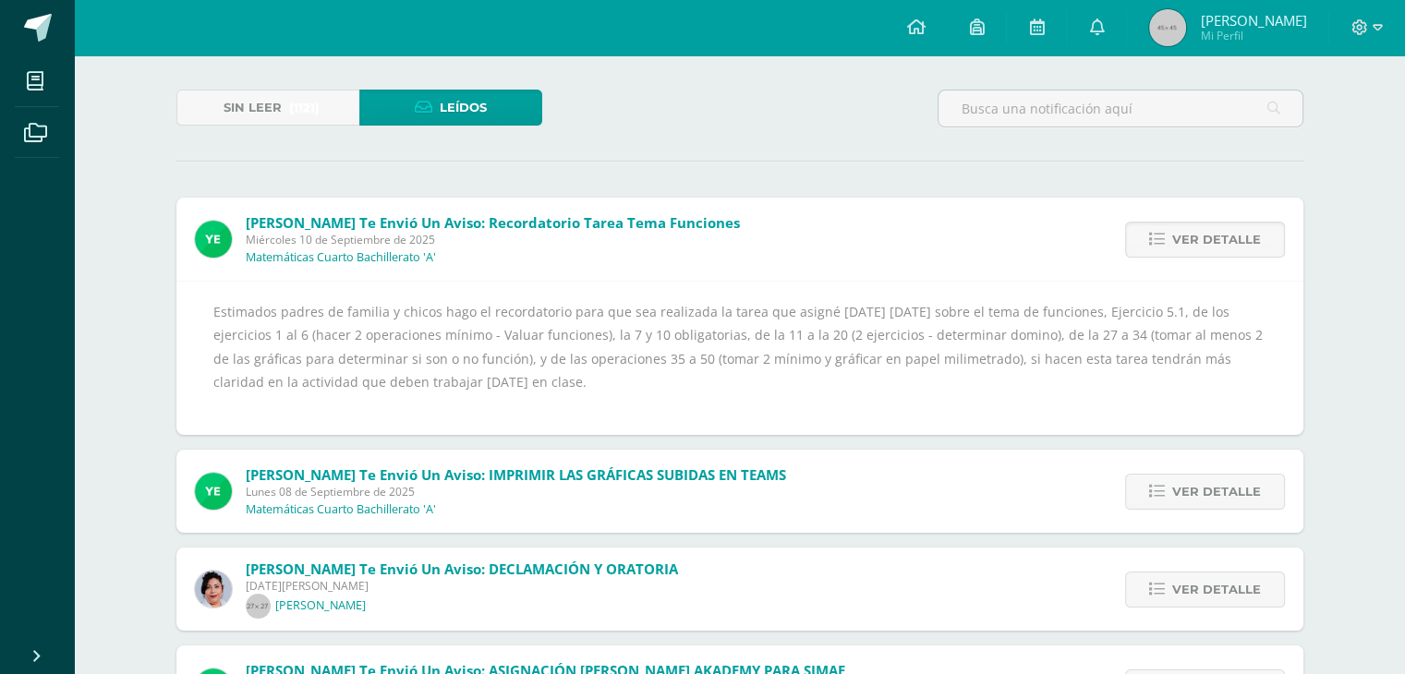
click at [1071, 367] on div "Estimados padres de familia y chicos hago el recordatorio para que sea realizad…" at bounding box center [739, 358] width 1053 height 116
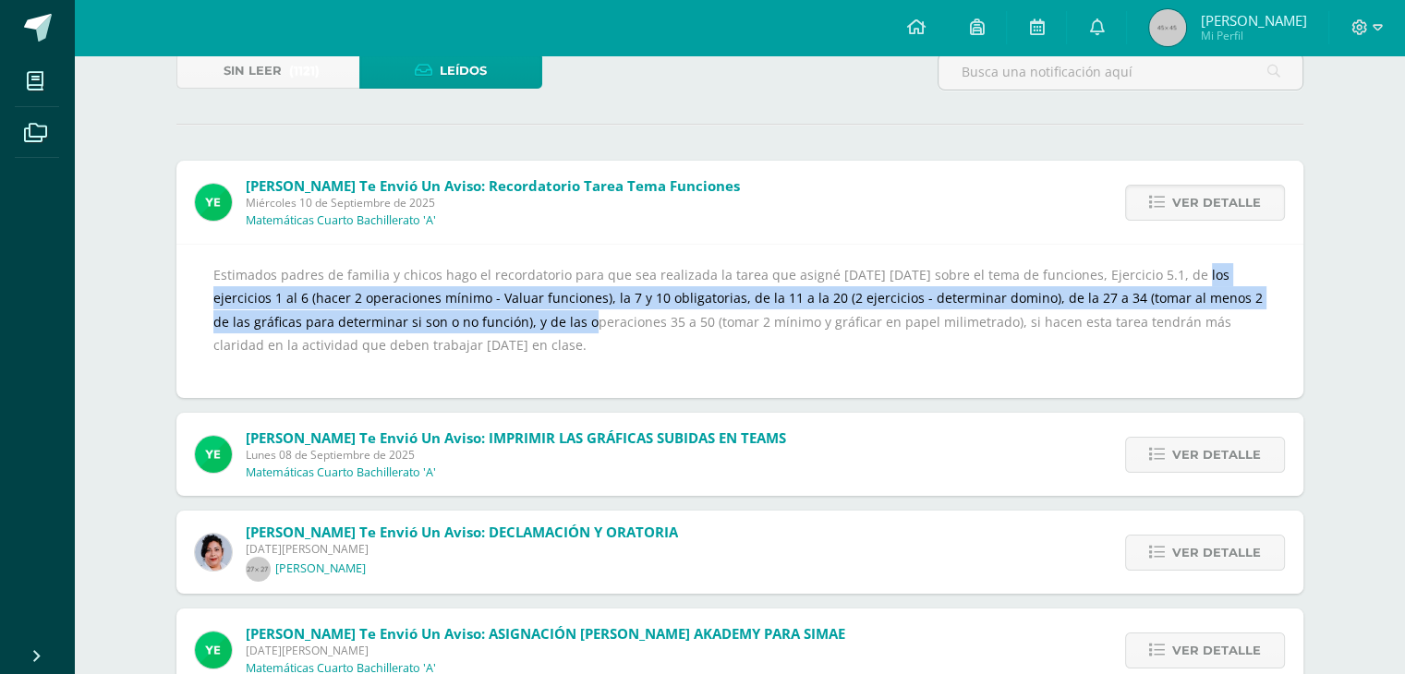
drag, startPoint x: 1143, startPoint y: 285, endPoint x: 454, endPoint y: 312, distance: 690.5
click at [454, 312] on div "Estimados padres de familia y chicos hago el recordatorio para que sea realizad…" at bounding box center [739, 321] width 1053 height 116
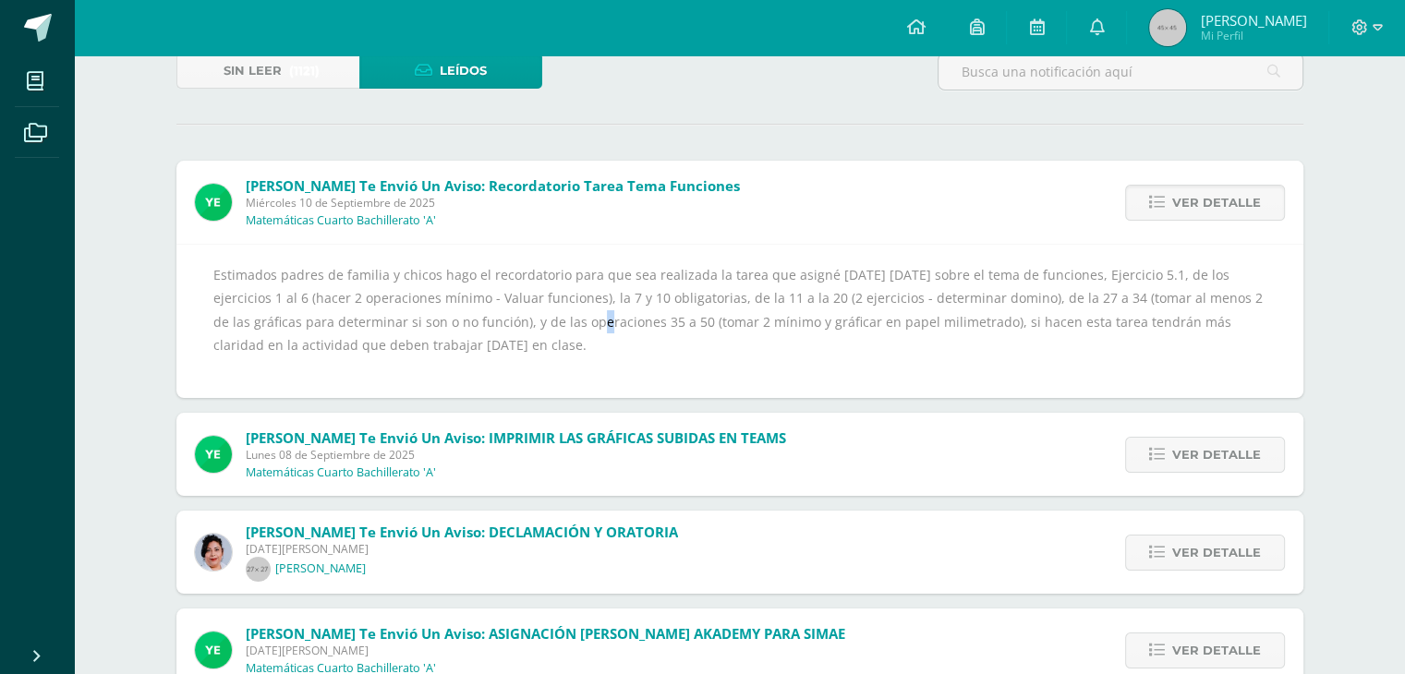
click at [454, 312] on div "Estimados padres de familia y chicos hago el recordatorio para que sea realizad…" at bounding box center [739, 321] width 1053 height 116
click at [493, 297] on div "Estimados padres de familia y chicos hago el recordatorio para que sea realizad…" at bounding box center [739, 321] width 1053 height 116
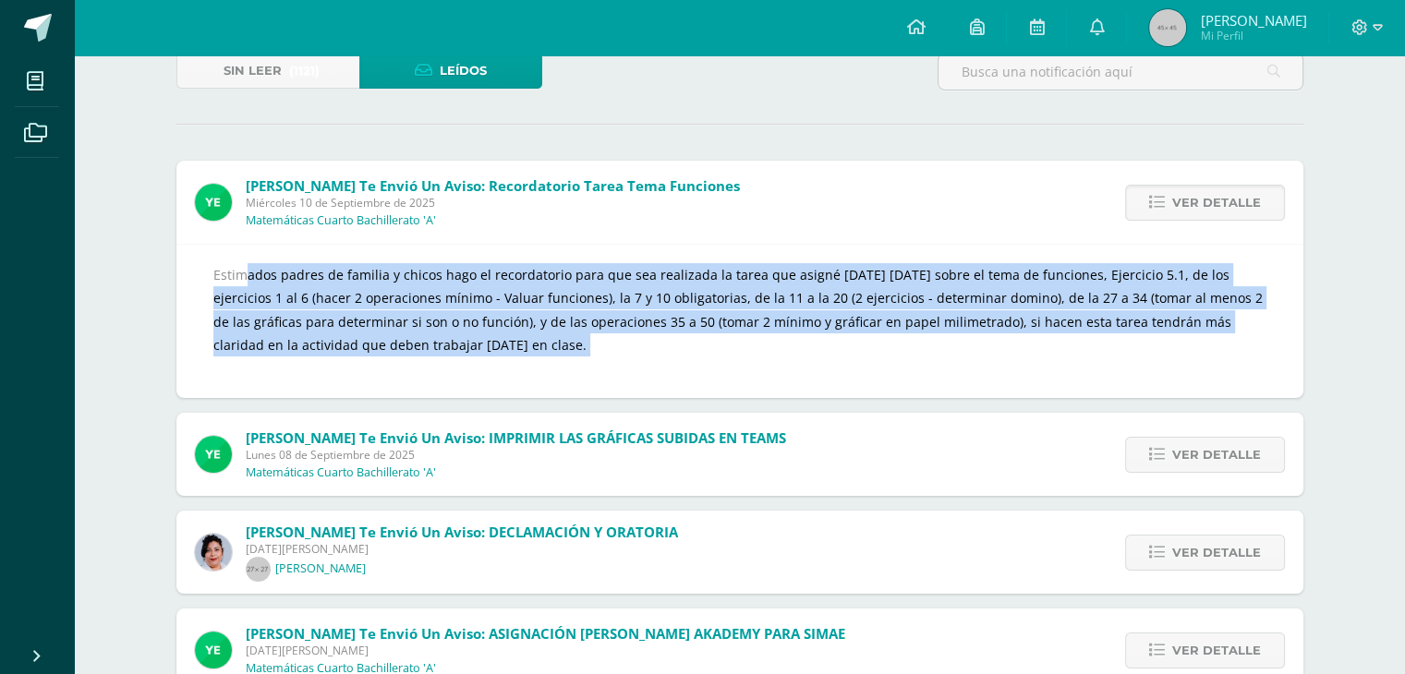
click at [493, 297] on div "Estimados padres de familia y chicos hago el recordatorio para que sea realizad…" at bounding box center [739, 321] width 1053 height 116
click at [560, 306] on div "Estimados padres de familia y chicos hago el recordatorio para que sea realizad…" at bounding box center [739, 321] width 1053 height 116
drag, startPoint x: 535, startPoint y: 302, endPoint x: 1064, endPoint y: 341, distance: 530.7
click at [1064, 341] on div "Estimados padres de familia y chicos hago el recordatorio para que sea realizad…" at bounding box center [739, 321] width 1053 height 116
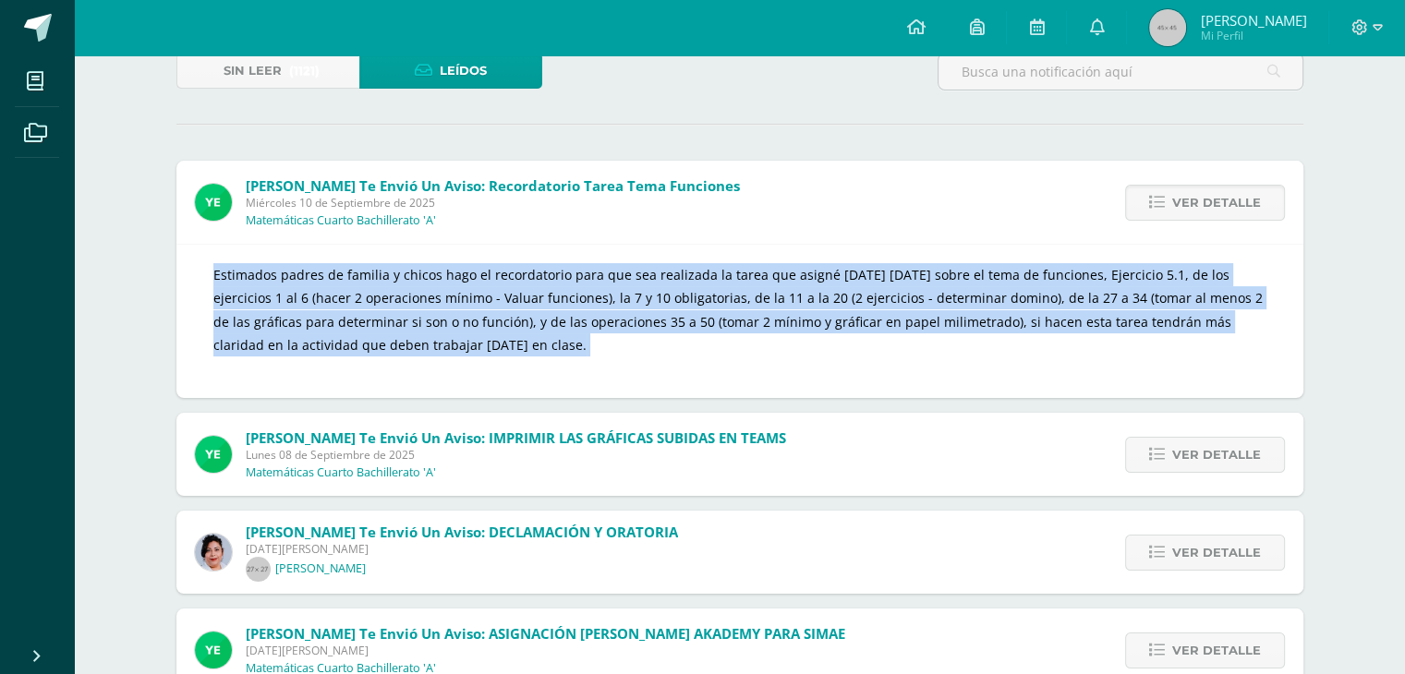
click at [1064, 341] on div "Estimados padres de familia y chicos hago el recordatorio para que sea realizad…" at bounding box center [739, 321] width 1053 height 116
click at [1085, 284] on div "Estimados padres de familia y chicos hago el recordatorio para que sea realizad…" at bounding box center [739, 321] width 1053 height 116
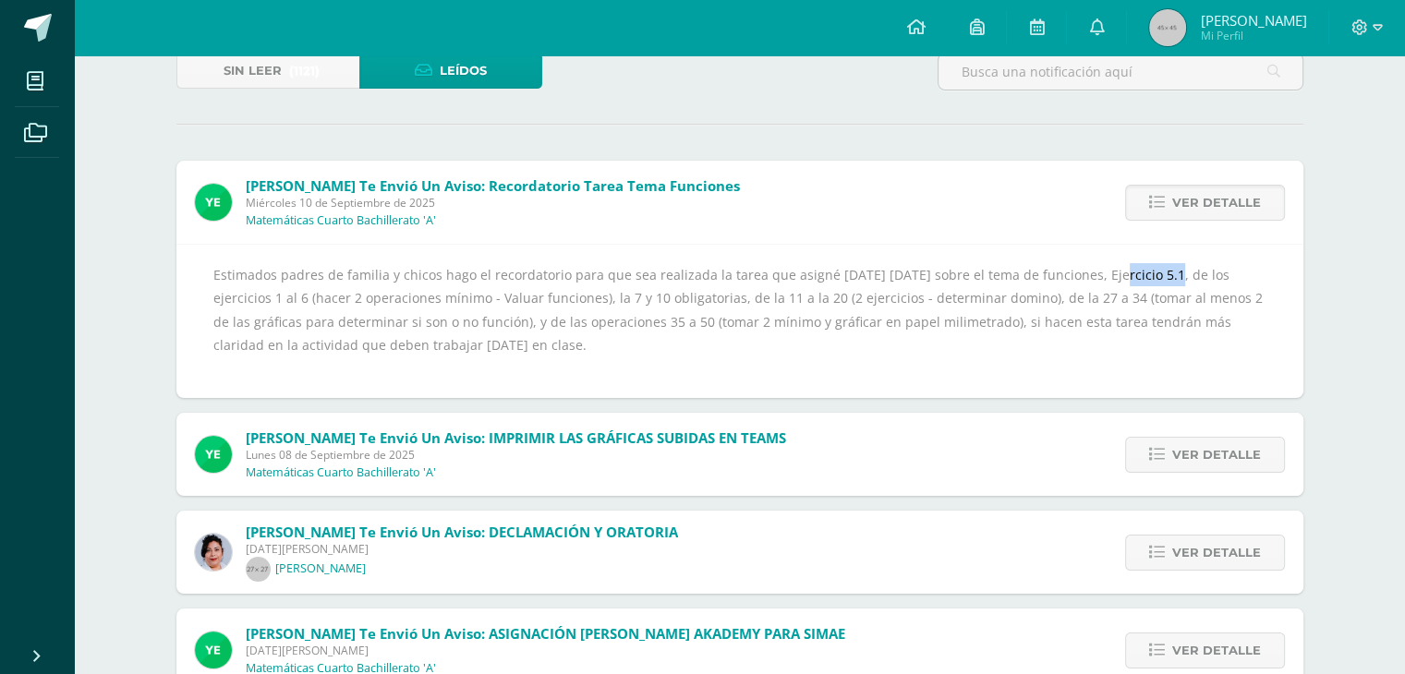
click at [1085, 284] on div "Estimados padres de familia y chicos hago el recordatorio para que sea realizad…" at bounding box center [739, 321] width 1053 height 116
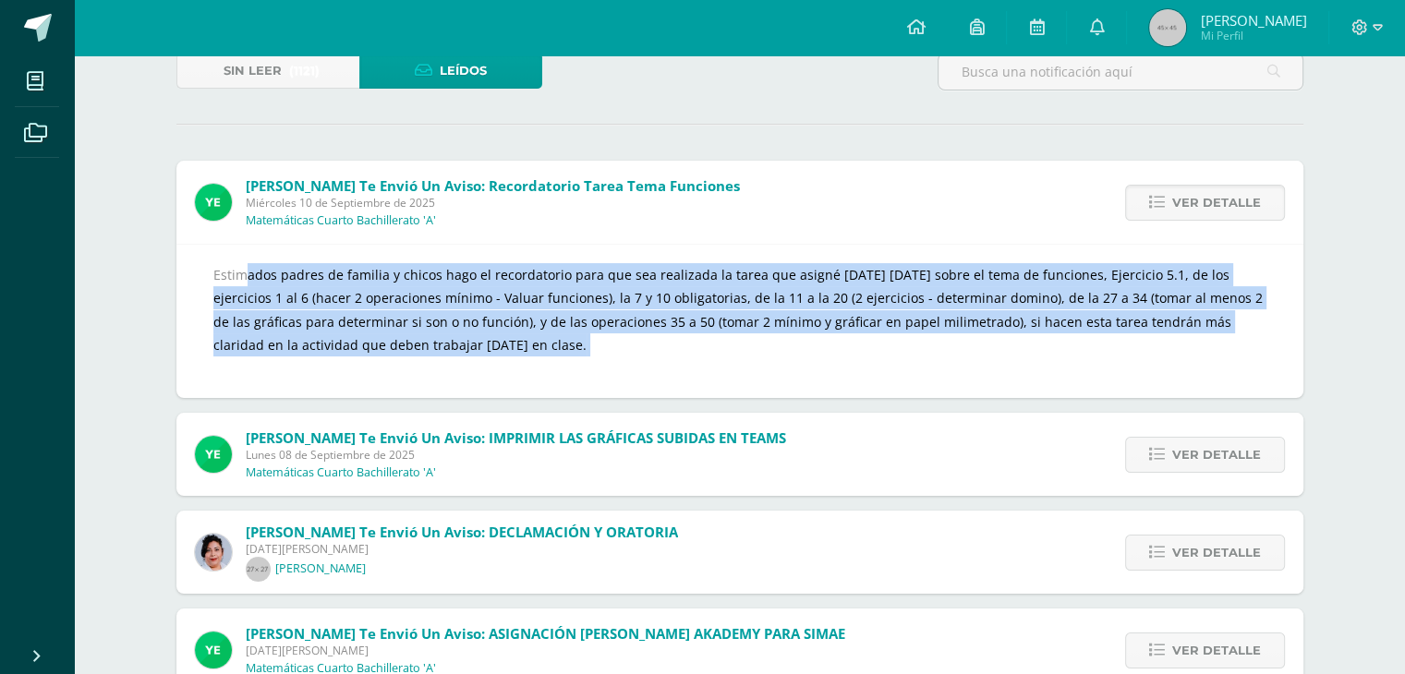
drag, startPoint x: 1085, startPoint y: 284, endPoint x: 1114, endPoint y: 293, distance: 30.1
click at [1114, 293] on div "Estimados padres de familia y chicos hago el recordatorio para que sea realizad…" at bounding box center [739, 321] width 1053 height 116
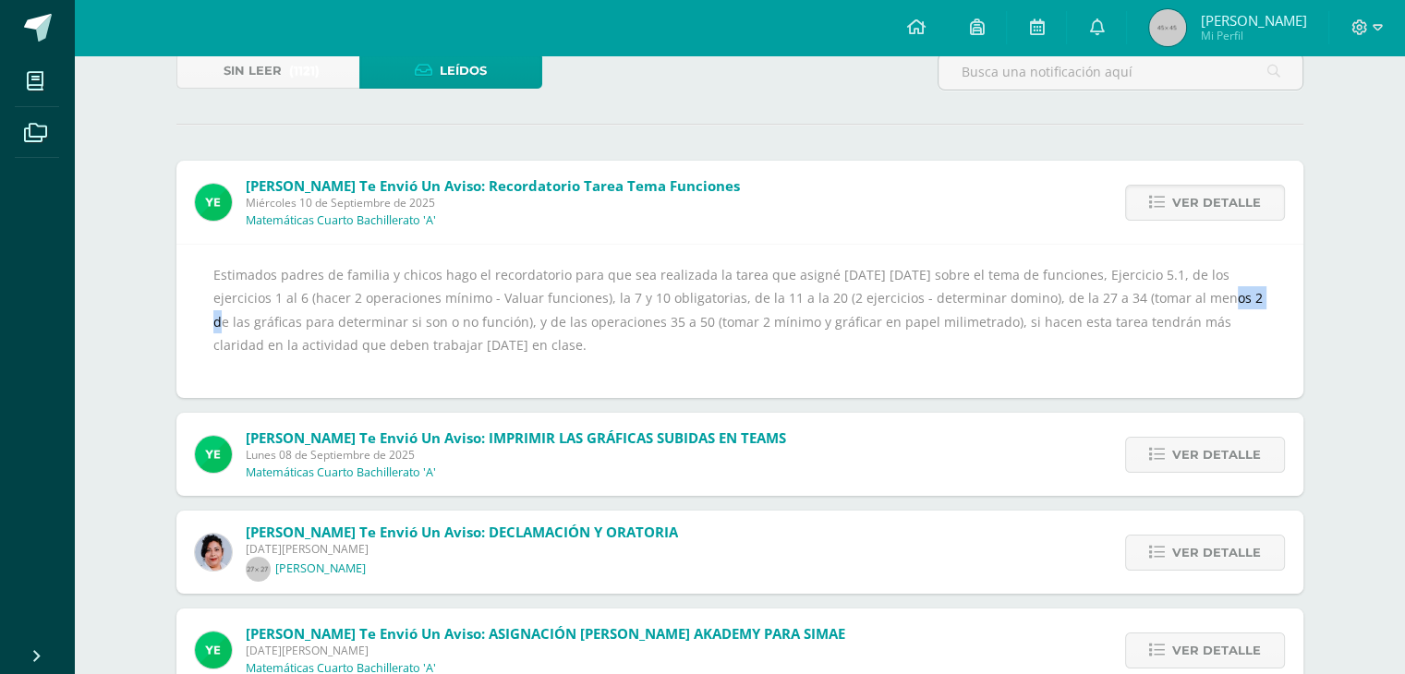
click at [1114, 293] on div "Estimados padres de familia y chicos hago el recordatorio para que sea realizad…" at bounding box center [739, 321] width 1053 height 116
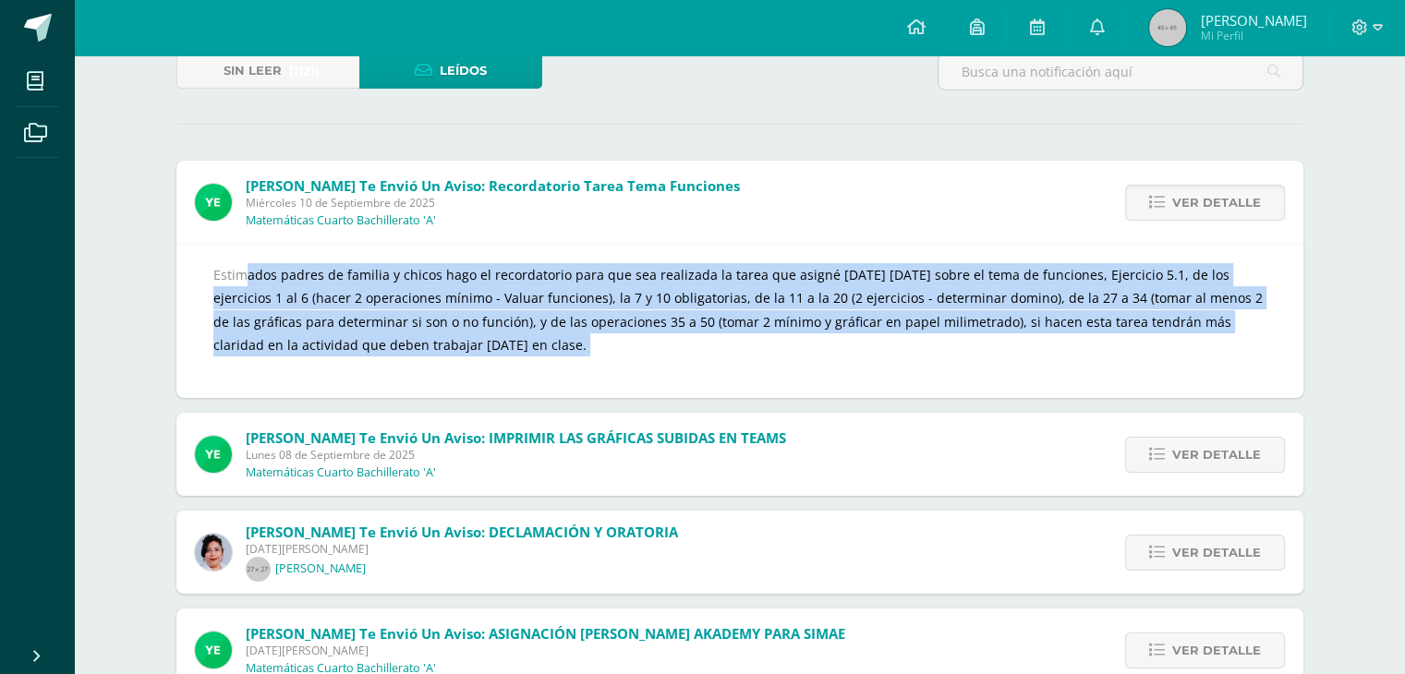
click at [1114, 293] on div "Estimados padres de familia y chicos hago el recordatorio para que sea realizad…" at bounding box center [739, 321] width 1053 height 116
click at [509, 315] on div "Estimados padres de familia y chicos hago el recordatorio para que sea realizad…" at bounding box center [739, 321] width 1053 height 116
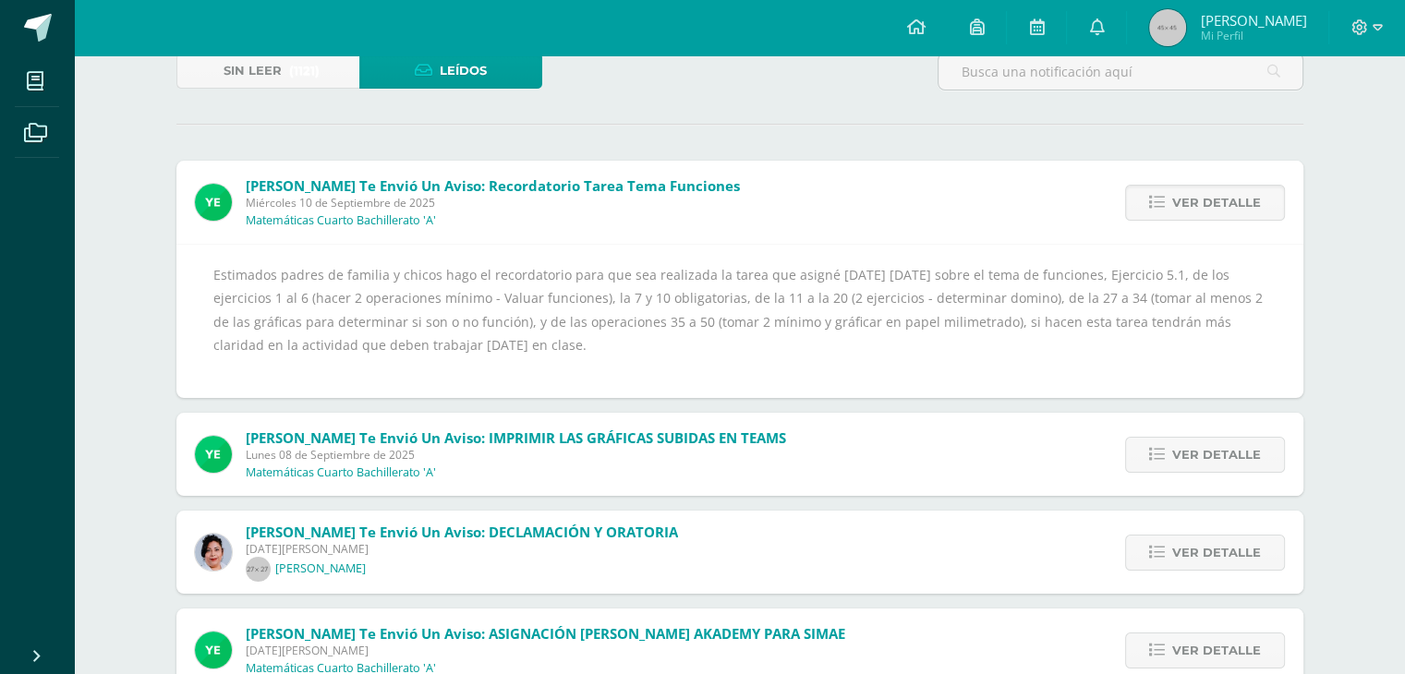
click at [1141, 296] on div "Estimados padres de familia y chicos hago el recordatorio para que sea realizad…" at bounding box center [739, 321] width 1053 height 116
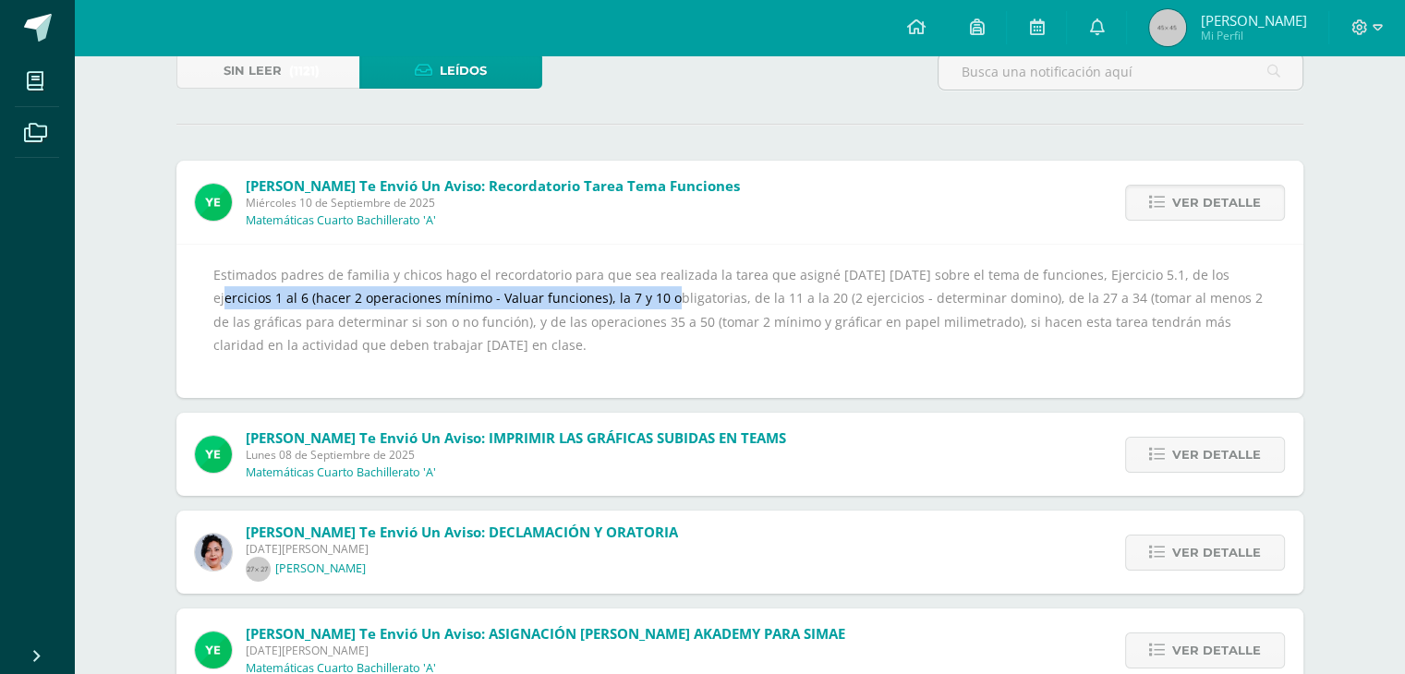
drag, startPoint x: 1175, startPoint y: 278, endPoint x: 566, endPoint y: 296, distance: 608.9
click at [566, 296] on div "Estimados padres de familia y chicos hago el recordatorio para que sea realizad…" at bounding box center [739, 321] width 1053 height 116
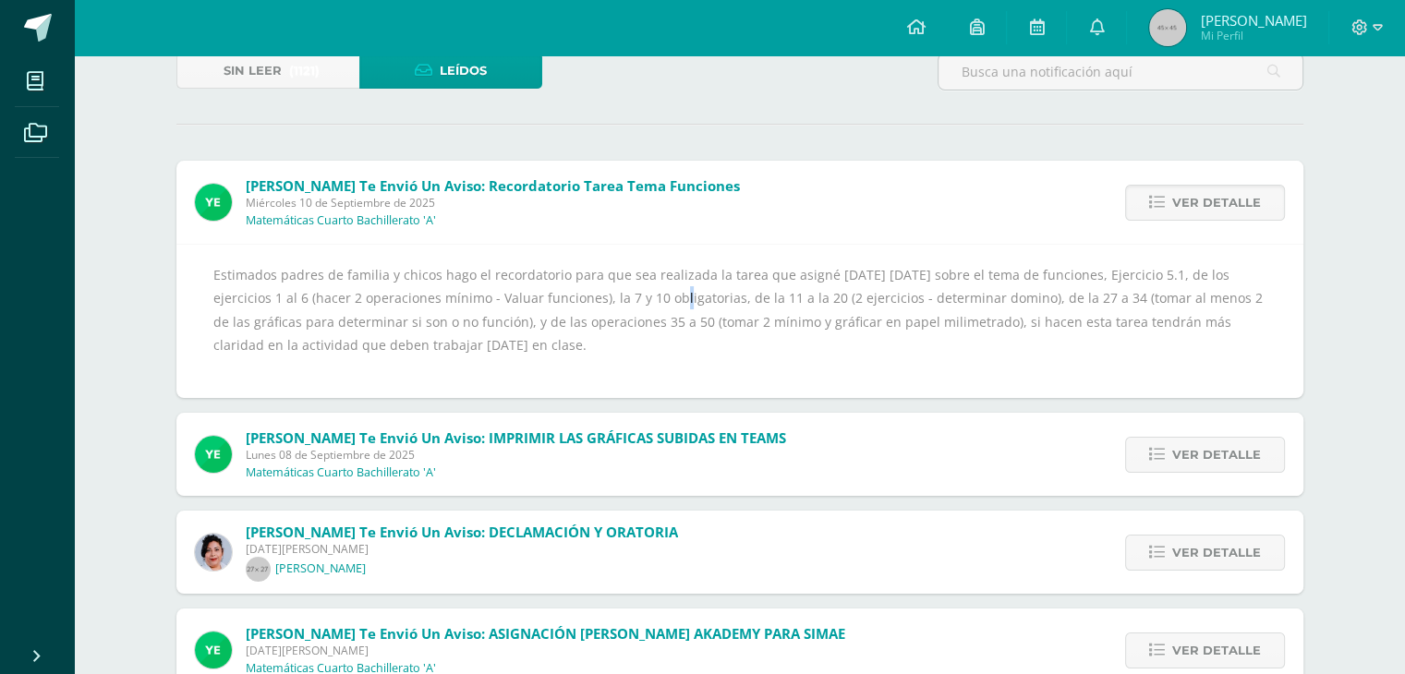
click at [566, 296] on div "Estimados padres de familia y chicos hago el recordatorio para que sea realizad…" at bounding box center [739, 321] width 1053 height 116
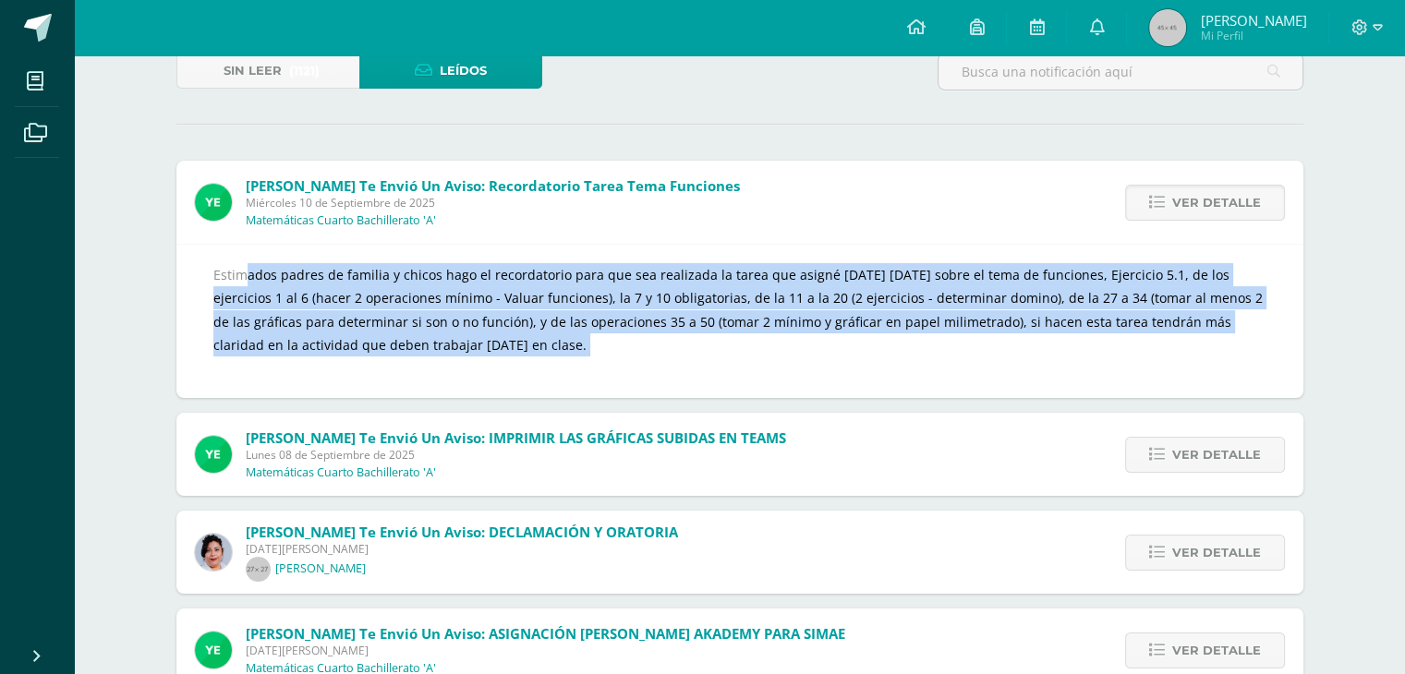
click at [566, 296] on div "Estimados padres de familia y chicos hago el recordatorio para que sea realizad…" at bounding box center [739, 321] width 1053 height 116
click at [628, 302] on div "Estimados padres de familia y chicos hago el recordatorio para que sea realizad…" at bounding box center [739, 321] width 1053 height 116
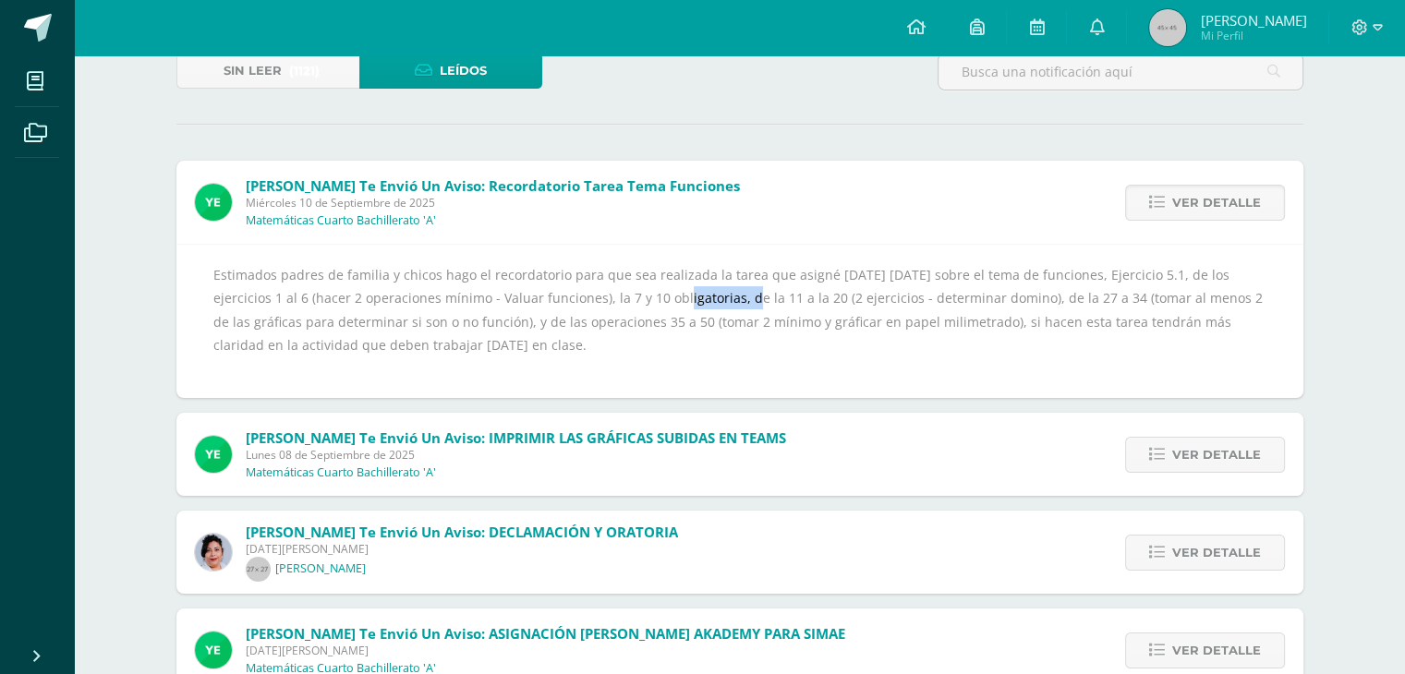
click at [628, 302] on div "Estimados padres de familia y chicos hago el recordatorio para que sea realizad…" at bounding box center [739, 321] width 1053 height 116
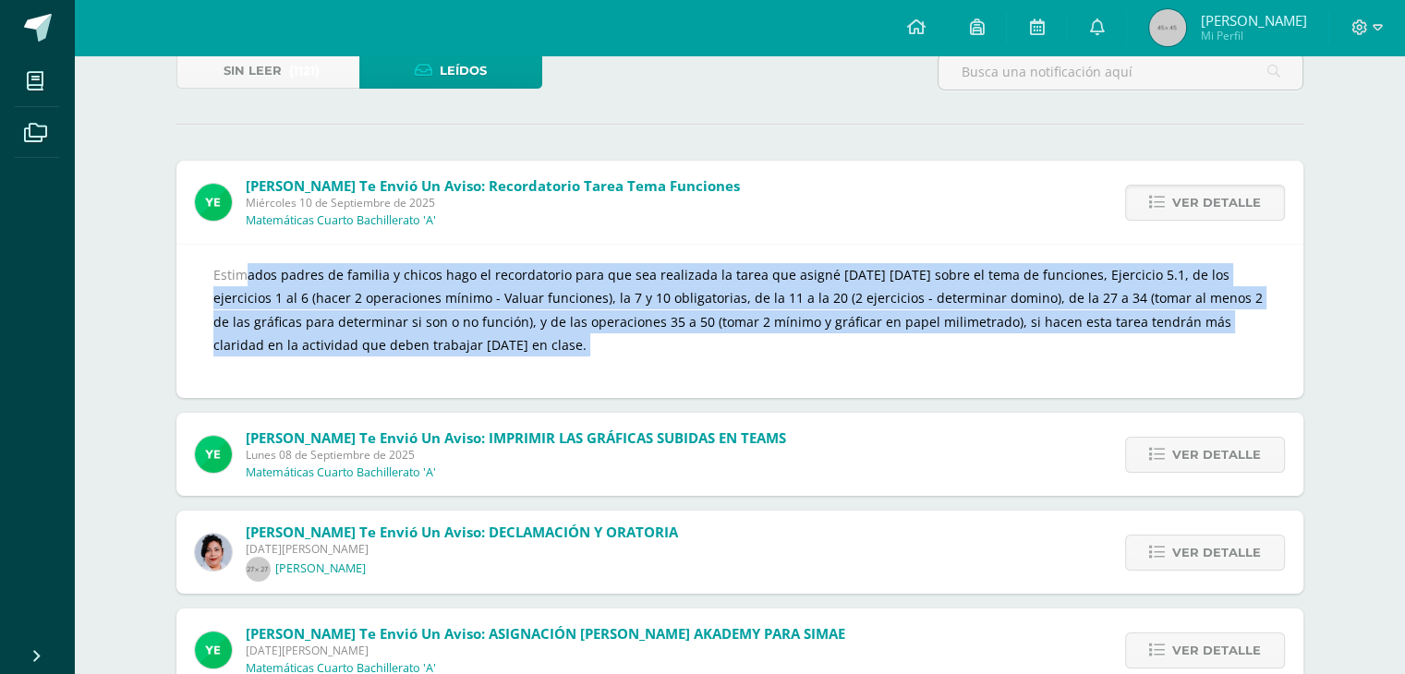
click at [628, 302] on div "Estimados padres de familia y chicos hago el recordatorio para que sea realizad…" at bounding box center [739, 321] width 1053 height 116
click at [731, 289] on div "Estimados padres de familia y chicos hago el recordatorio para que sea realizad…" at bounding box center [739, 321] width 1053 height 116
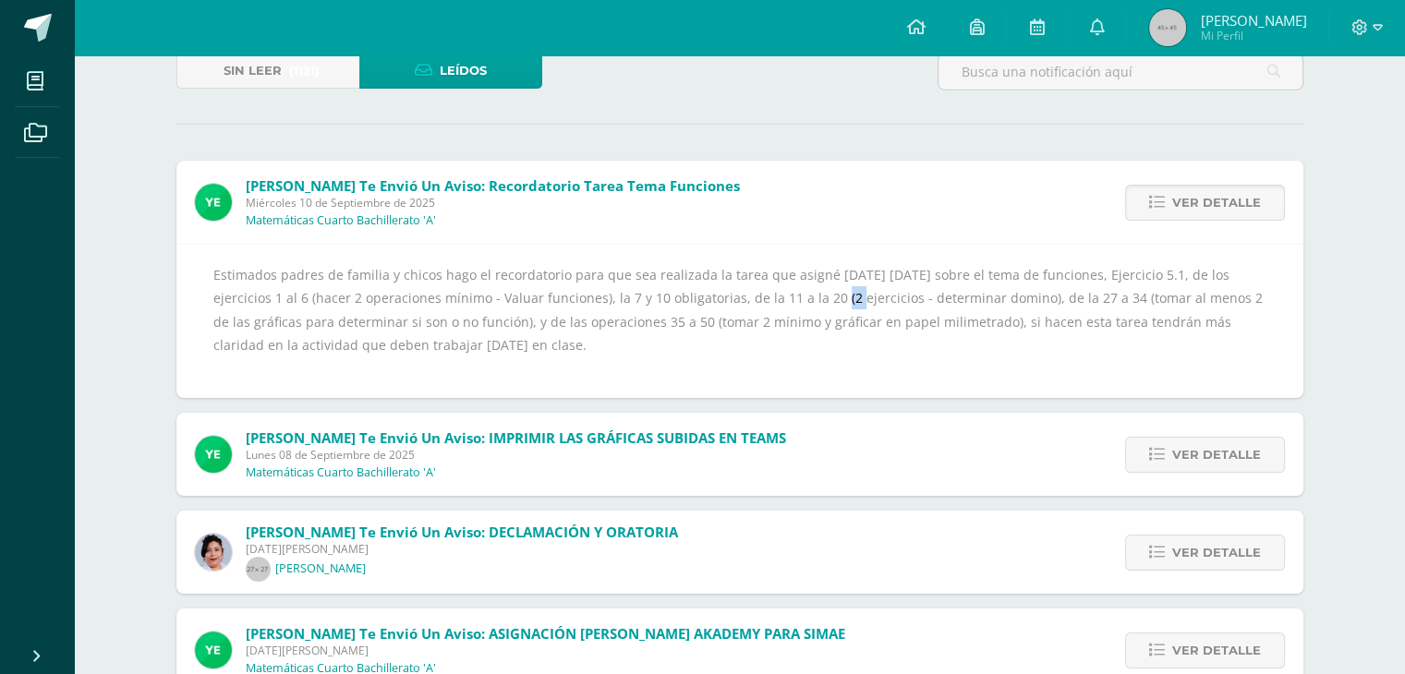
click at [731, 289] on div "Estimados padres de familia y chicos hago el recordatorio para que sea realizad…" at bounding box center [739, 321] width 1053 height 116
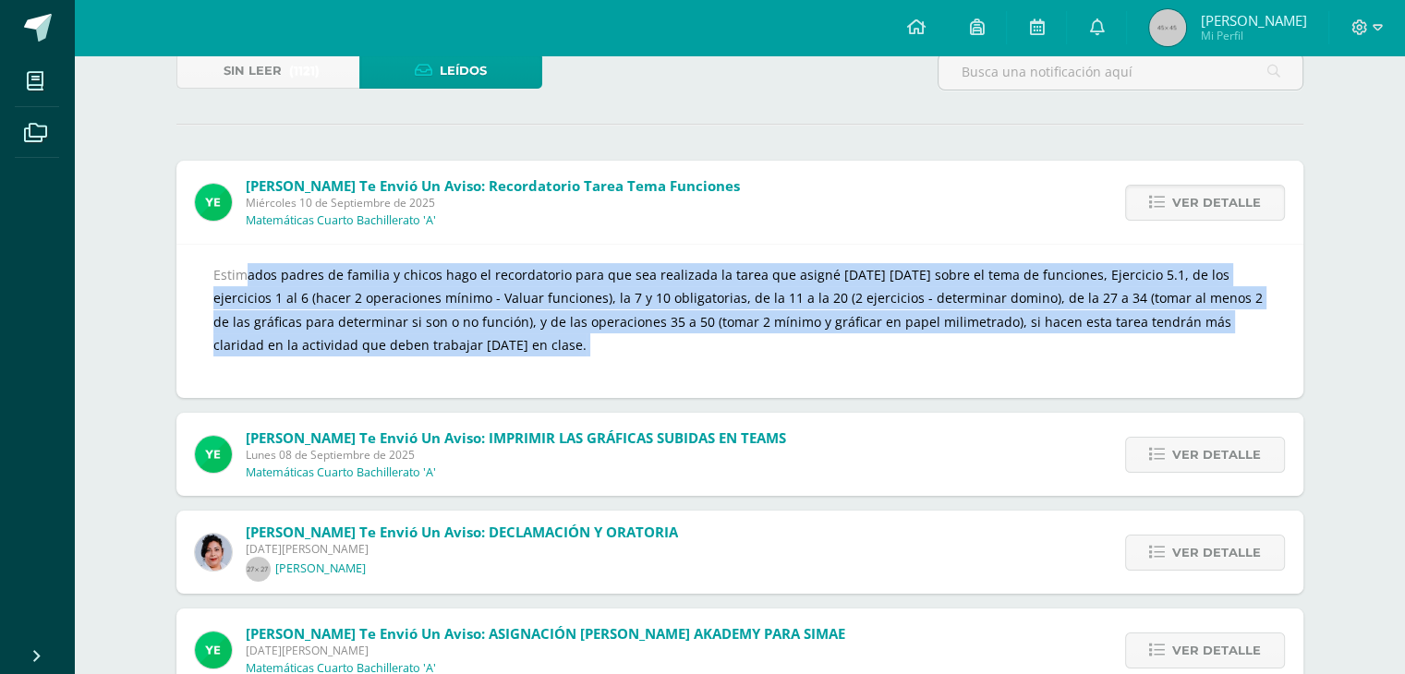
click at [731, 289] on div "Estimados padres de familia y chicos hago el recordatorio para que sea realizad…" at bounding box center [739, 321] width 1053 height 116
click at [779, 294] on div "Estimados padres de familia y chicos hago el recordatorio para que sea realizad…" at bounding box center [739, 321] width 1053 height 116
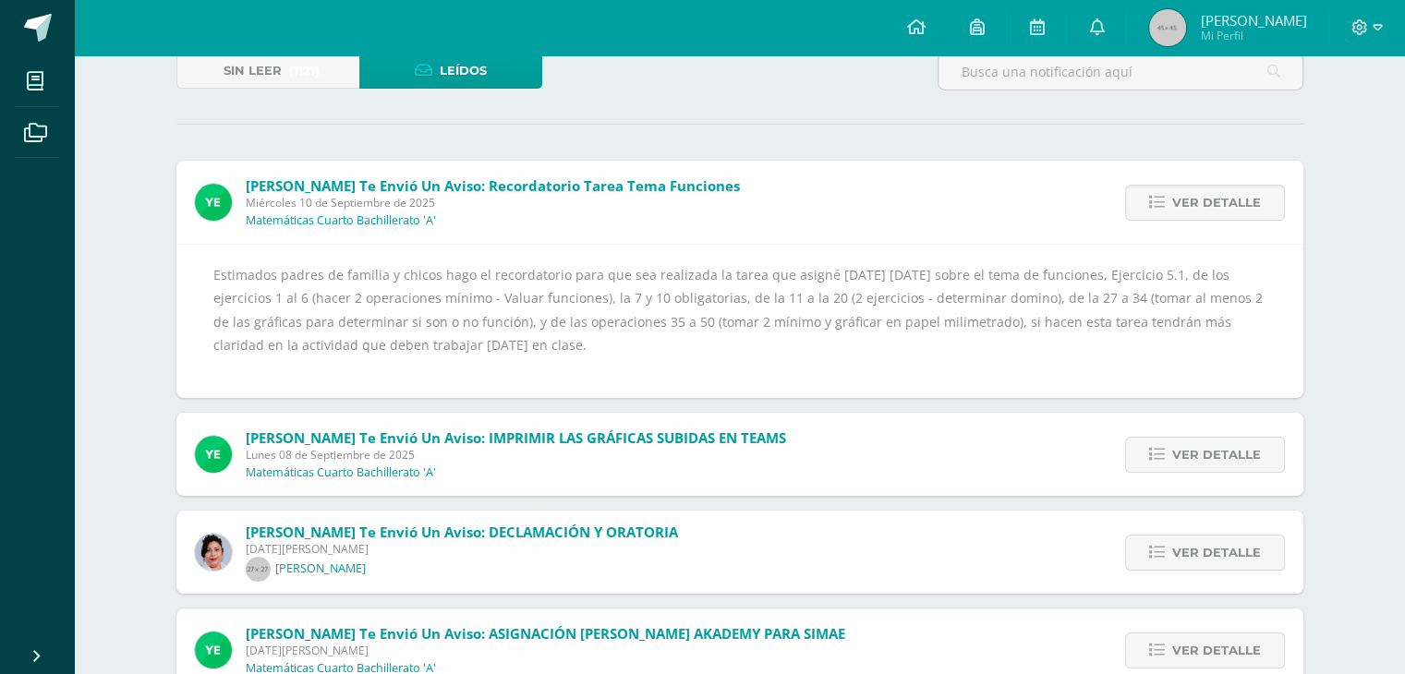
click at [868, 308] on div "Estimados padres de familia y chicos hago el recordatorio para que sea realizad…" at bounding box center [739, 321] width 1053 height 116
click at [1085, 296] on div "Estimados padres de familia y chicos hago el recordatorio para que sea realizad…" at bounding box center [739, 321] width 1053 height 116
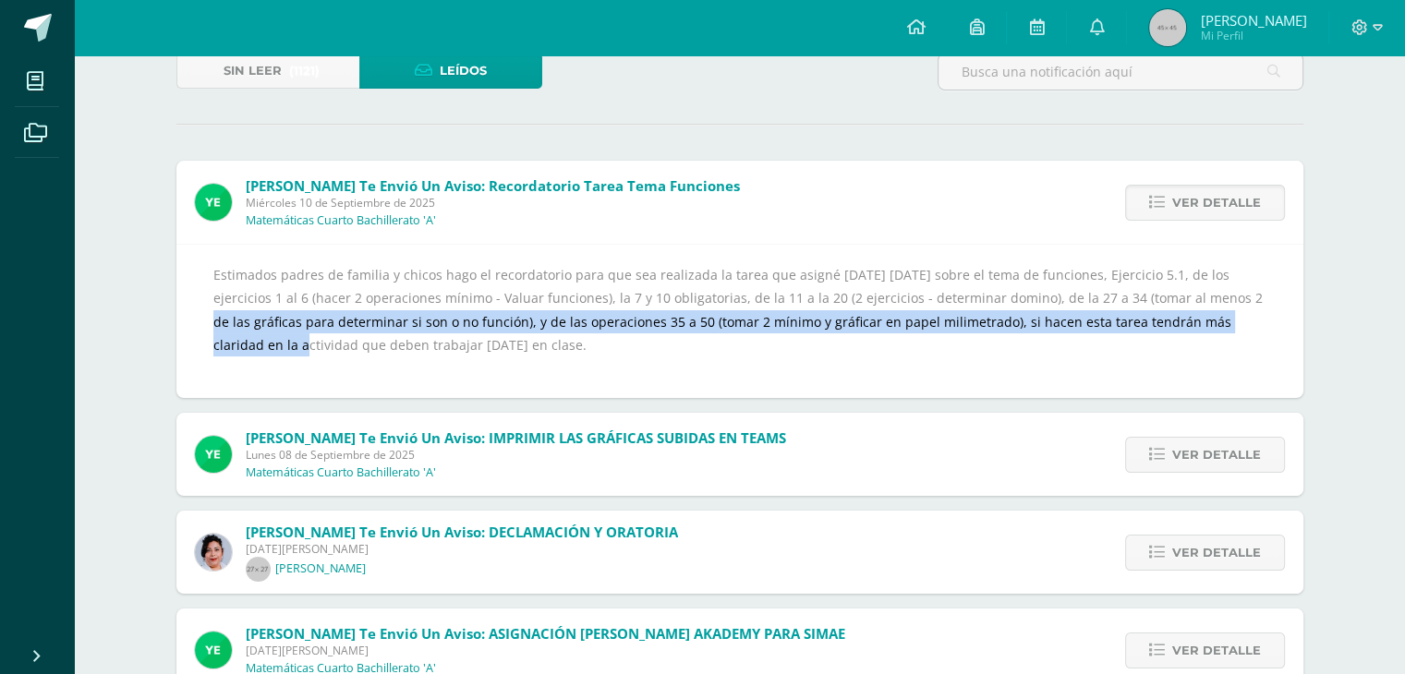
drag, startPoint x: 1129, startPoint y: 299, endPoint x: 1153, endPoint y: 321, distance: 32.1
click at [1153, 321] on div "Estimados padres de familia y chicos hago el recordatorio para que sea realizad…" at bounding box center [739, 321] width 1053 height 116
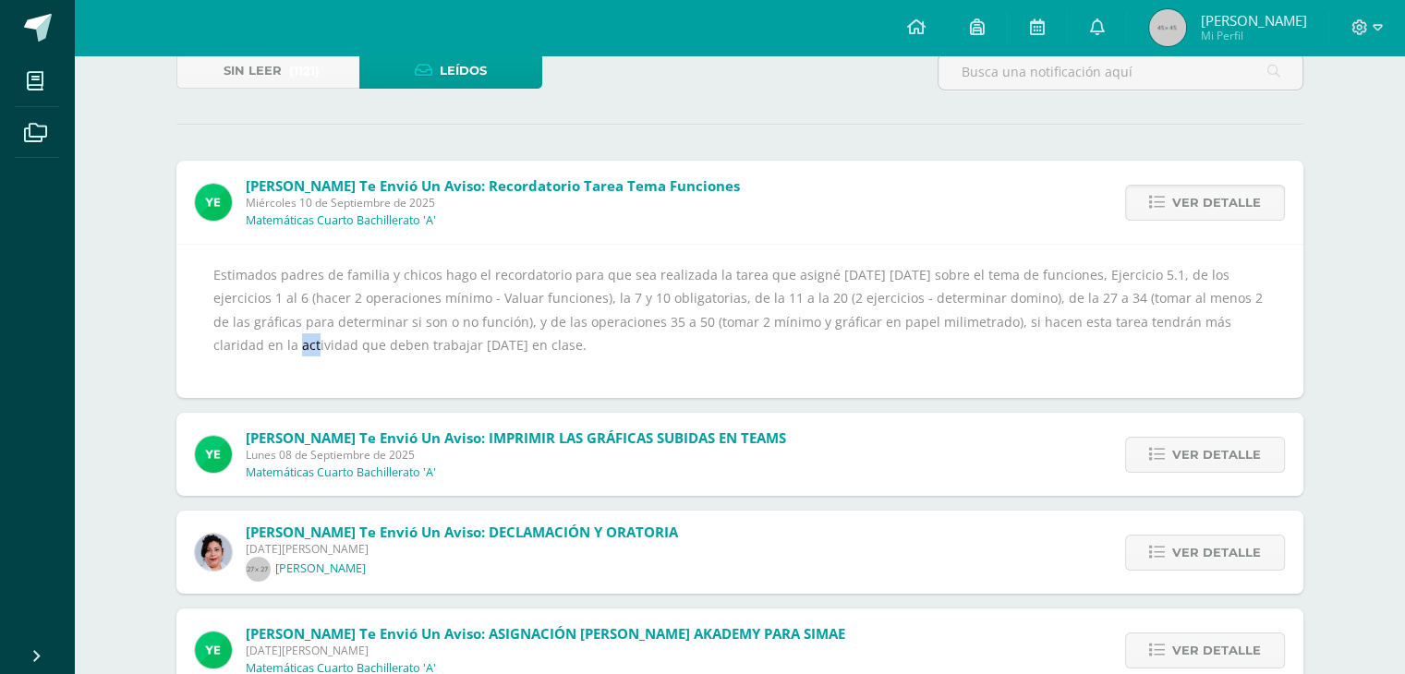
click at [1153, 321] on div "Estimados padres de familia y chicos hago el recordatorio para que sea realizad…" at bounding box center [739, 321] width 1053 height 116
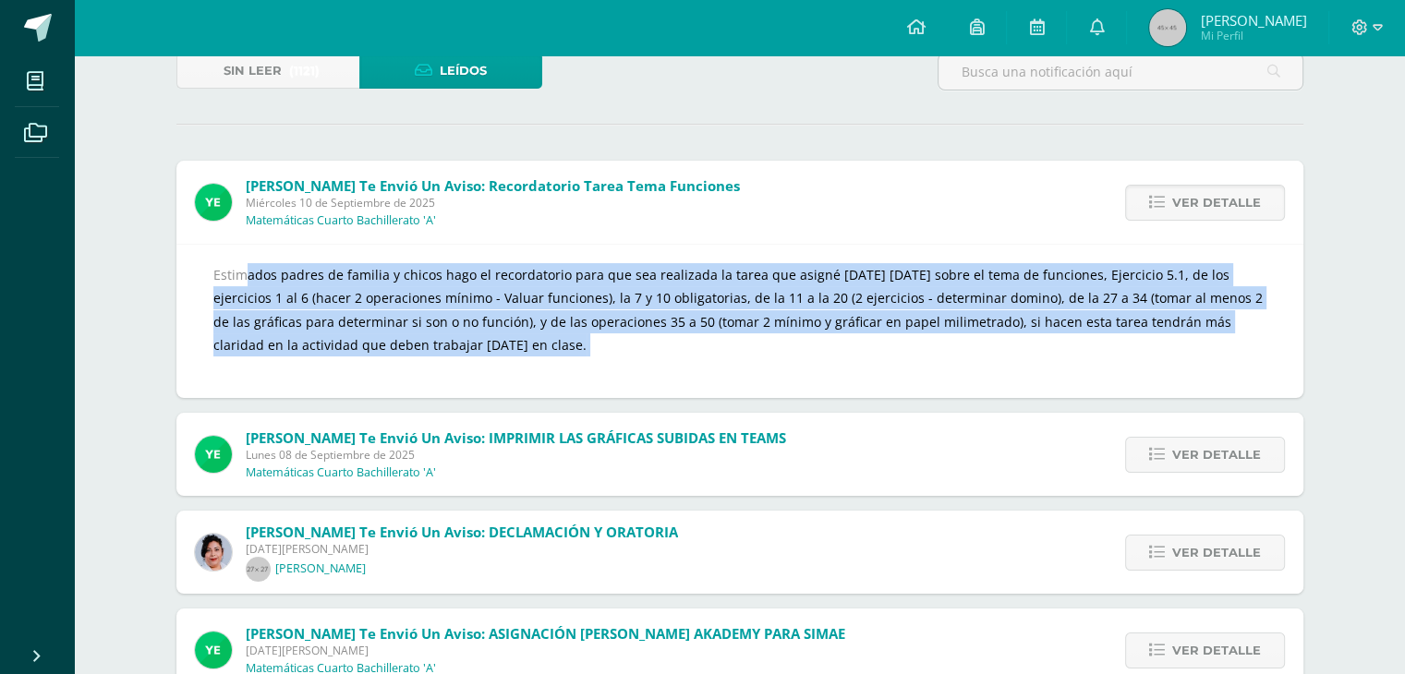
click at [1153, 321] on div "Estimados padres de familia y chicos hago el recordatorio para que sea realizad…" at bounding box center [739, 321] width 1053 height 116
click at [530, 286] on div "Estimados padres de familia y chicos hago el recordatorio para que sea realizad…" at bounding box center [739, 321] width 1053 height 116
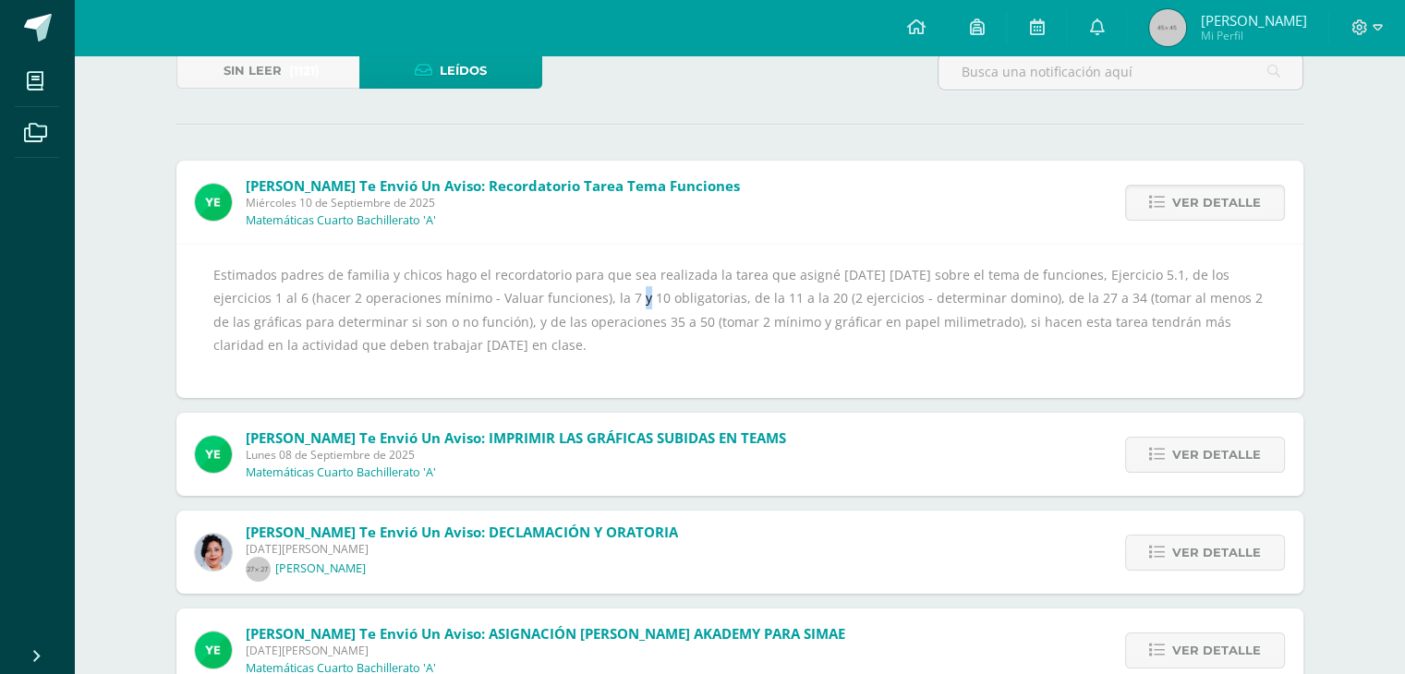
click at [530, 286] on div "Estimados padres de familia y chicos hago el recordatorio para que sea realizad…" at bounding box center [739, 321] width 1053 height 116
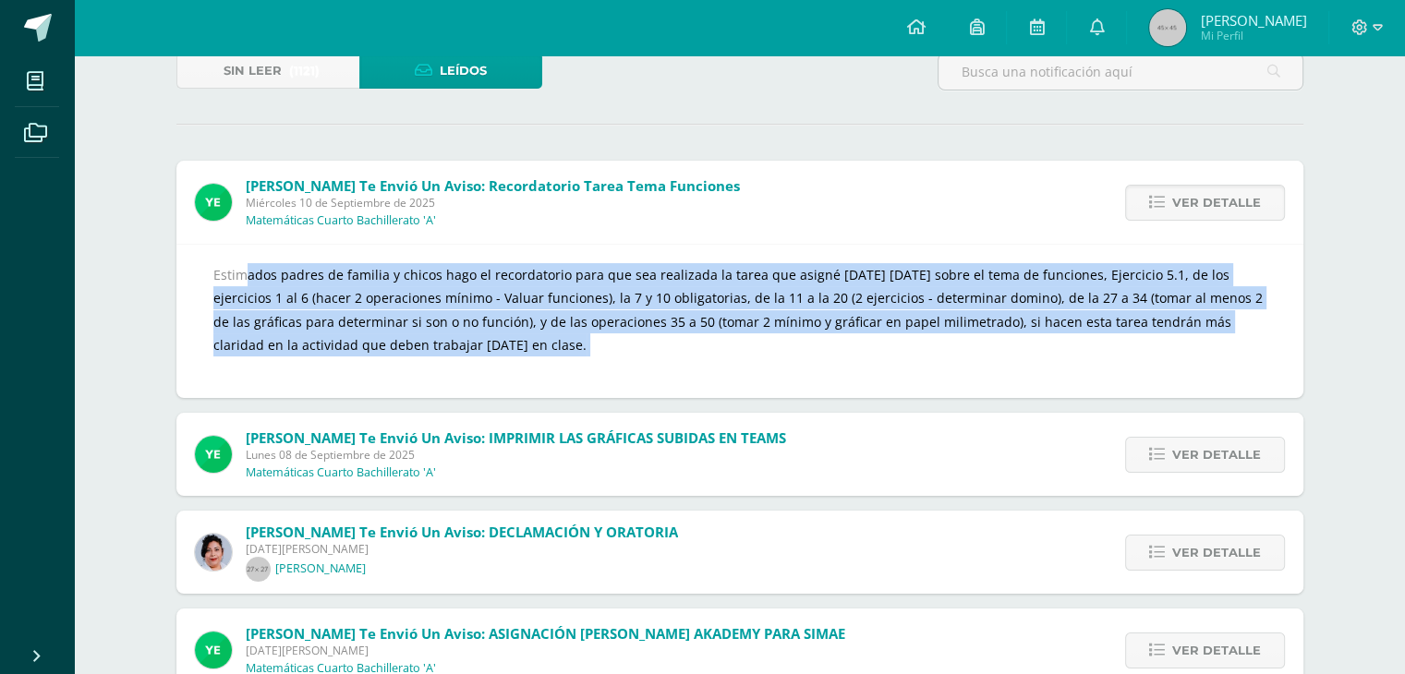
click at [530, 286] on div "Estimados padres de familia y chicos hago el recordatorio para que sea realizad…" at bounding box center [739, 321] width 1053 height 116
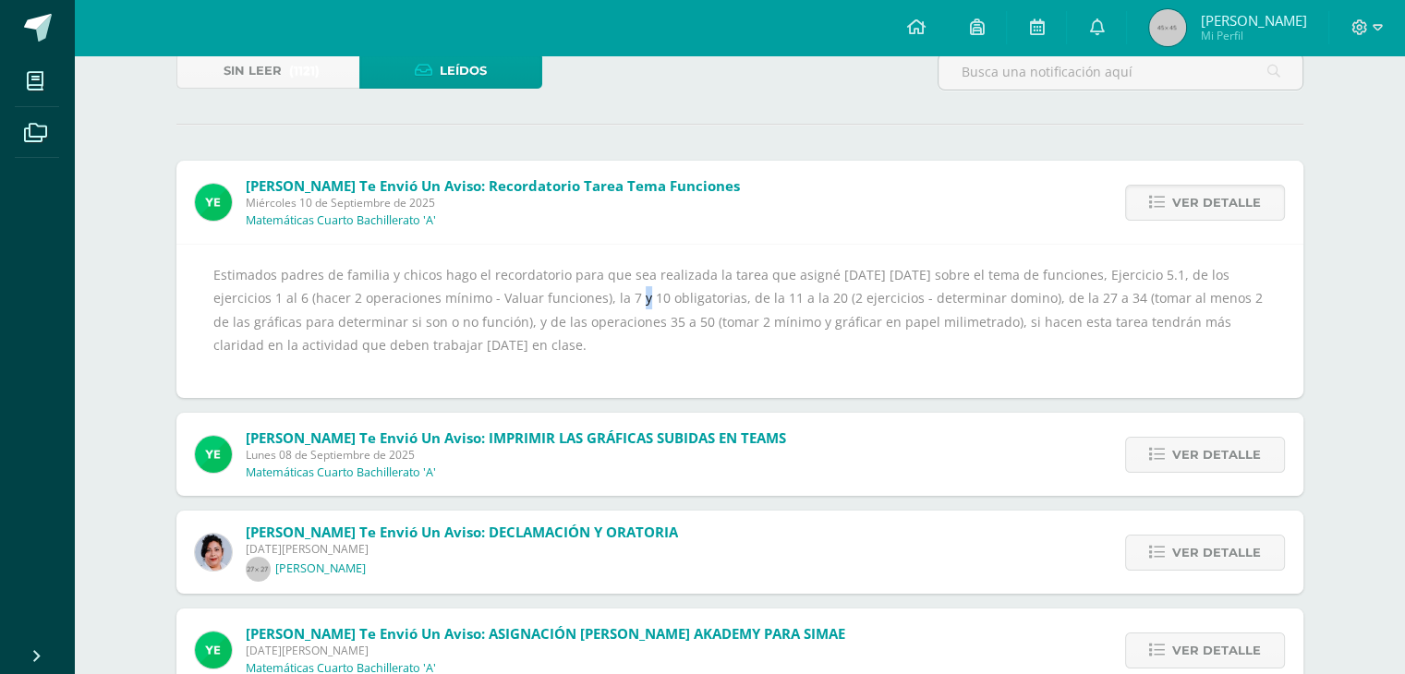
click at [530, 286] on div "Estimados padres de familia y chicos hago el recordatorio para que sea realizad…" at bounding box center [739, 321] width 1053 height 116
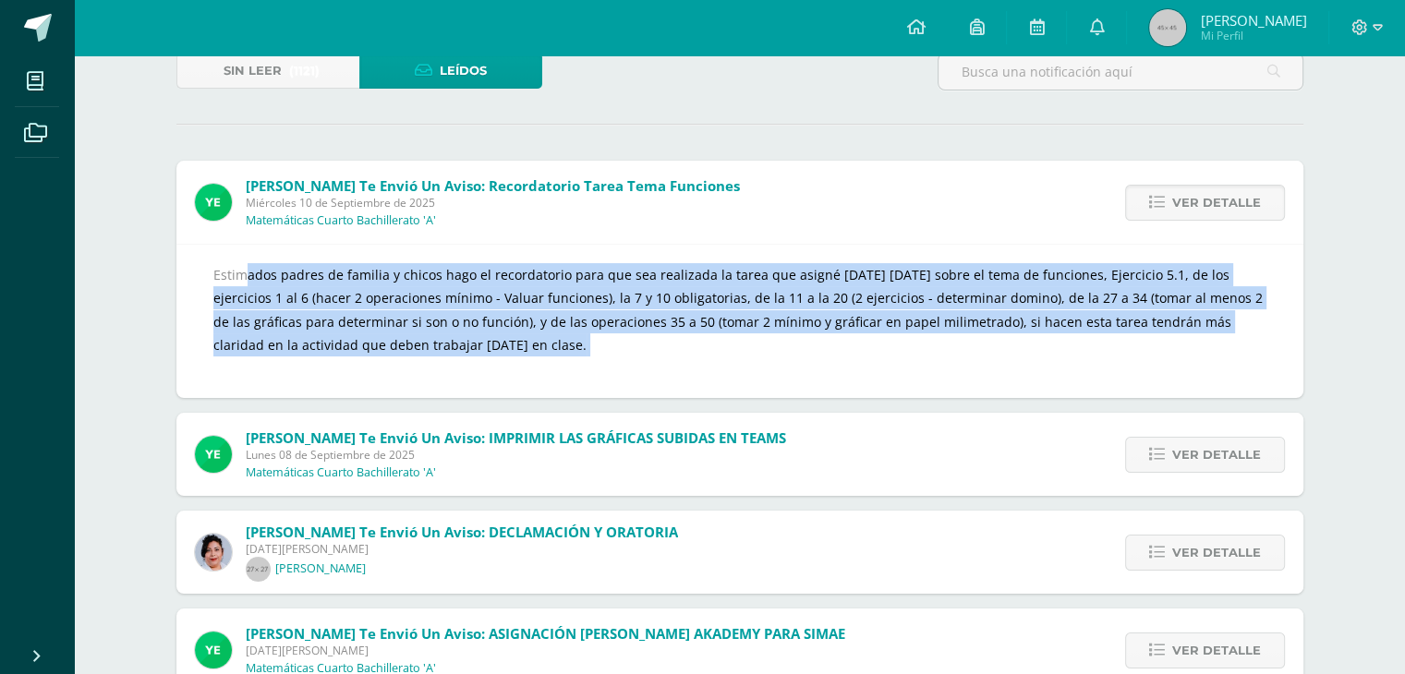
click at [530, 286] on div "Estimados padres de familia y chicos hago el recordatorio para que sea realizad…" at bounding box center [739, 321] width 1053 height 116
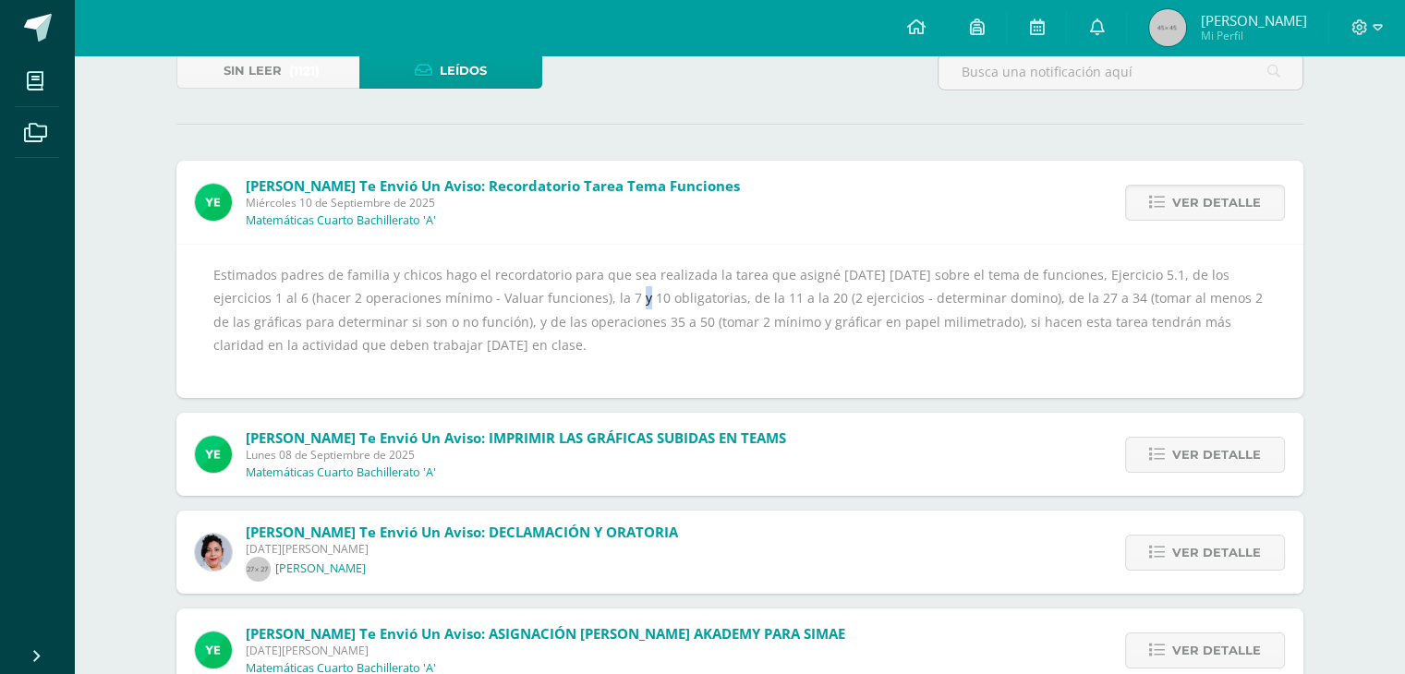
click at [530, 286] on div "Estimados padres de familia y chicos hago el recordatorio para que sea realizad…" at bounding box center [739, 321] width 1053 height 116
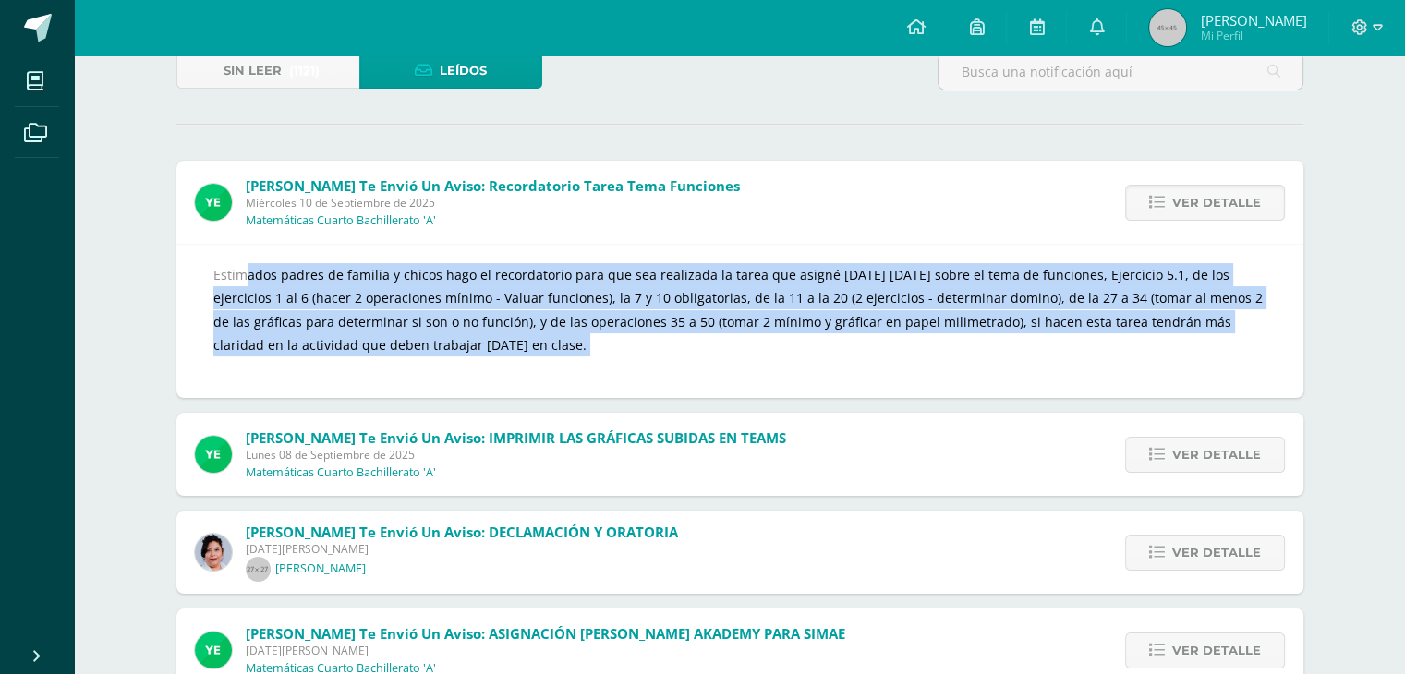
click at [530, 286] on div "Estimados padres de familia y chicos hago el recordatorio para que sea realizad…" at bounding box center [739, 321] width 1053 height 116
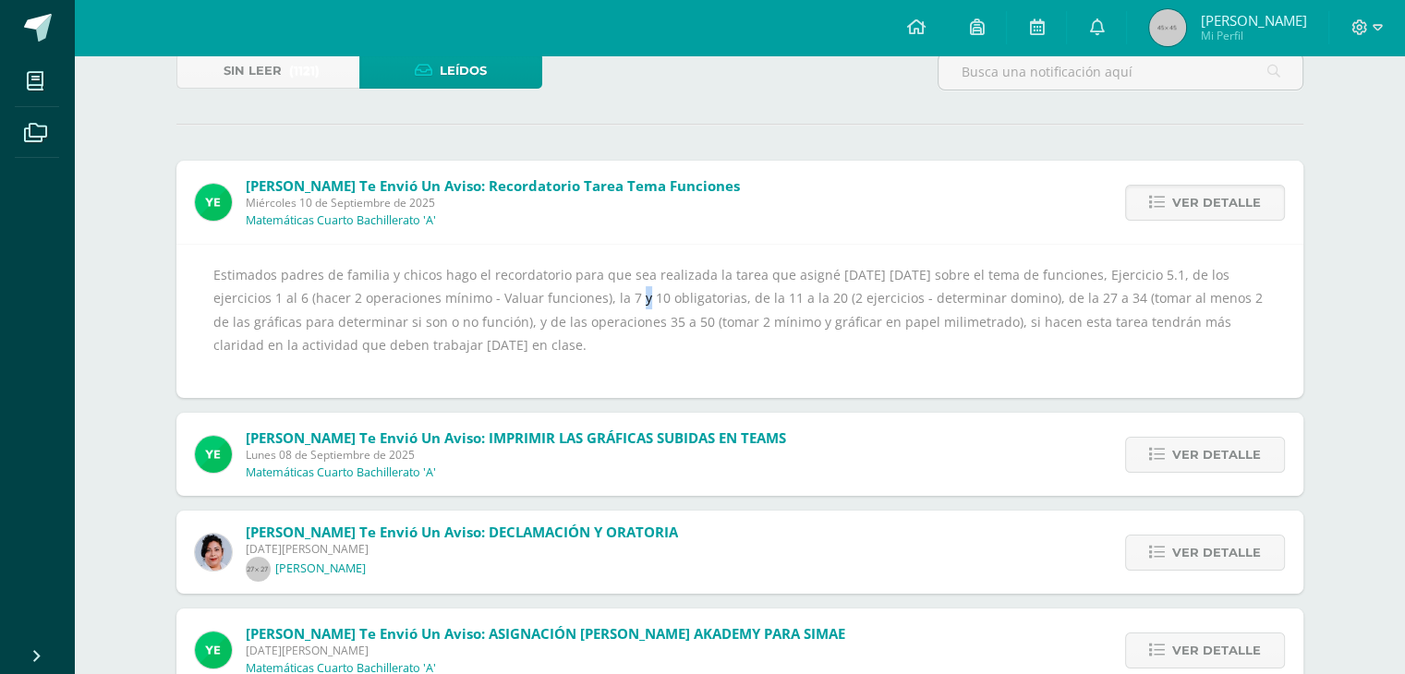
click at [530, 286] on div "Estimados padres de familia y chicos hago el recordatorio para que sea realizad…" at bounding box center [739, 321] width 1053 height 116
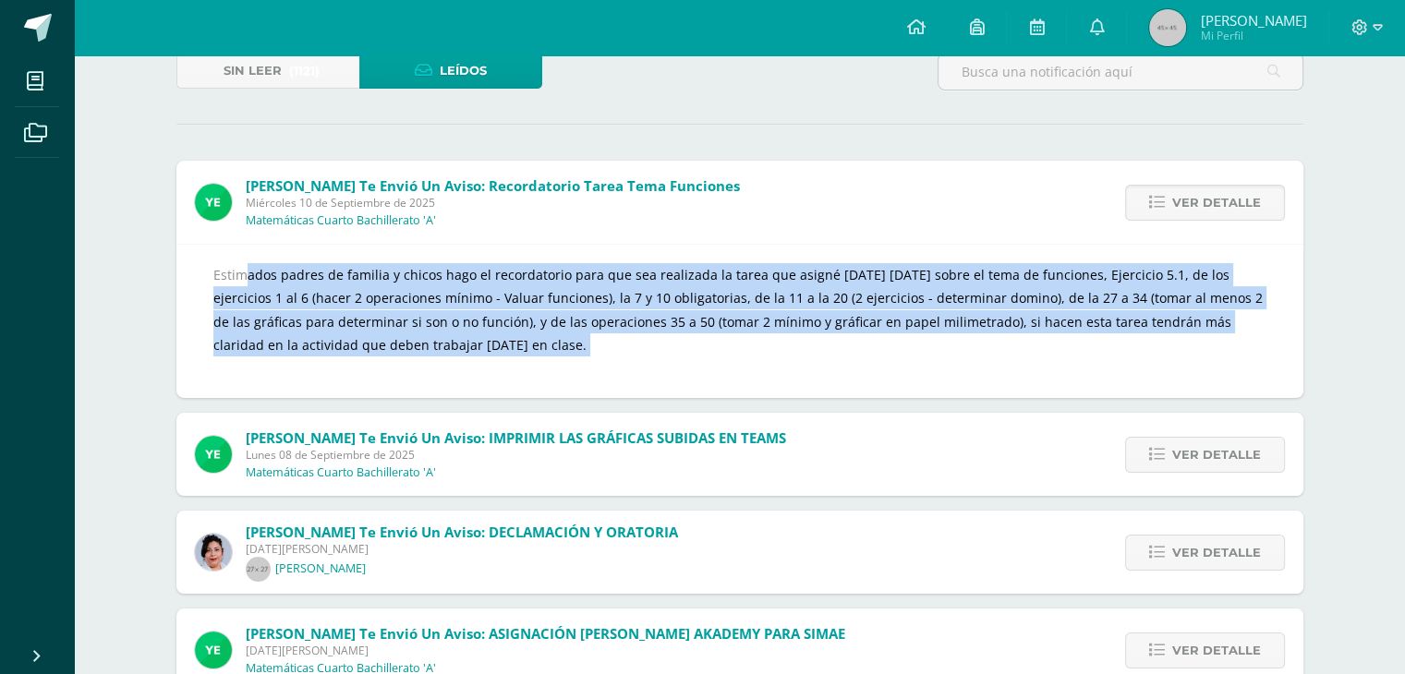
click at [530, 286] on div "Estimados padres de familia y chicos hago el recordatorio para que sea realizad…" at bounding box center [739, 321] width 1053 height 116
